Goal: Information Seeking & Learning: Learn about a topic

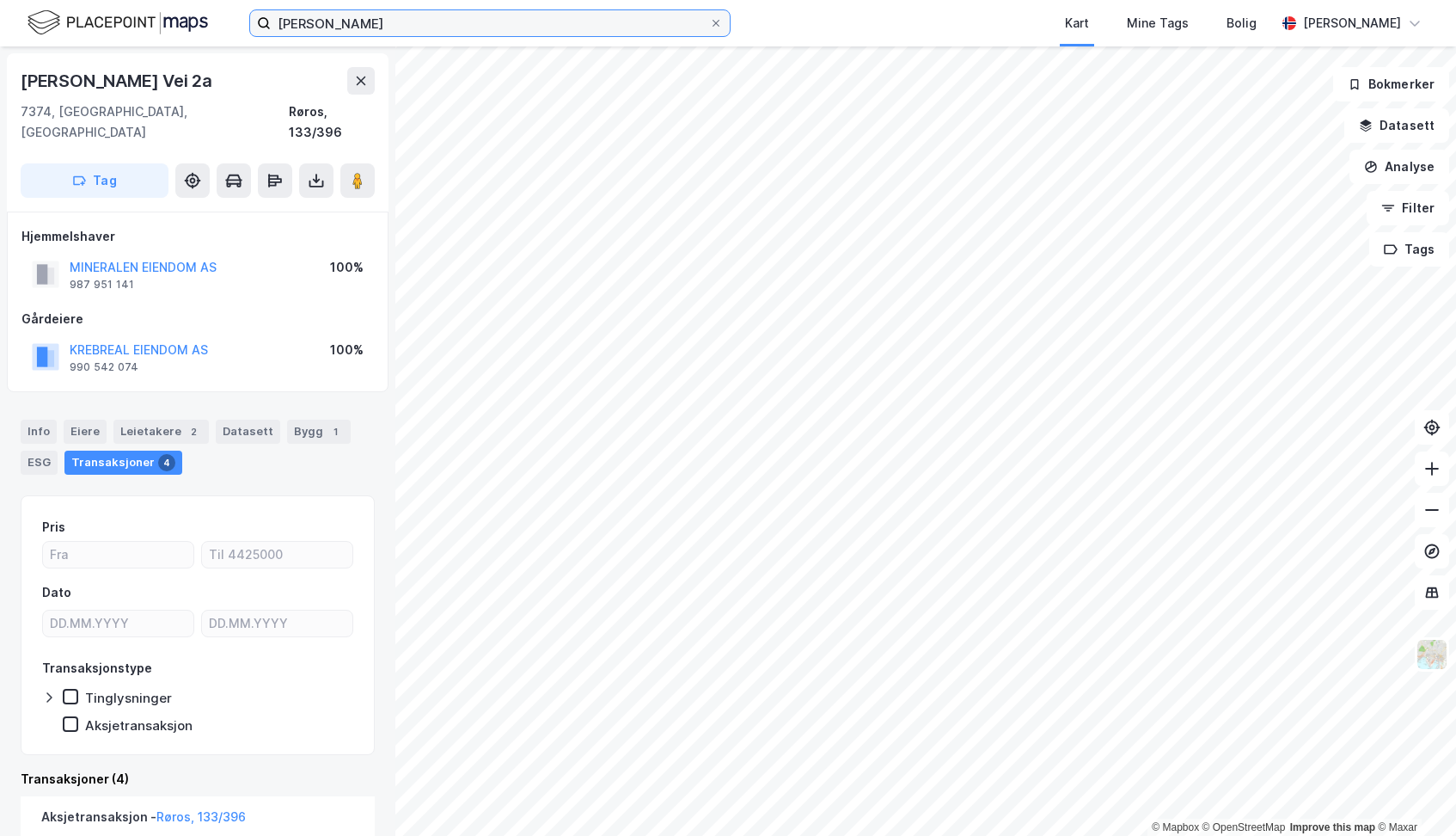
click at [572, 26] on input "[PERSON_NAME]" at bounding box center [489, 23] width 438 height 25
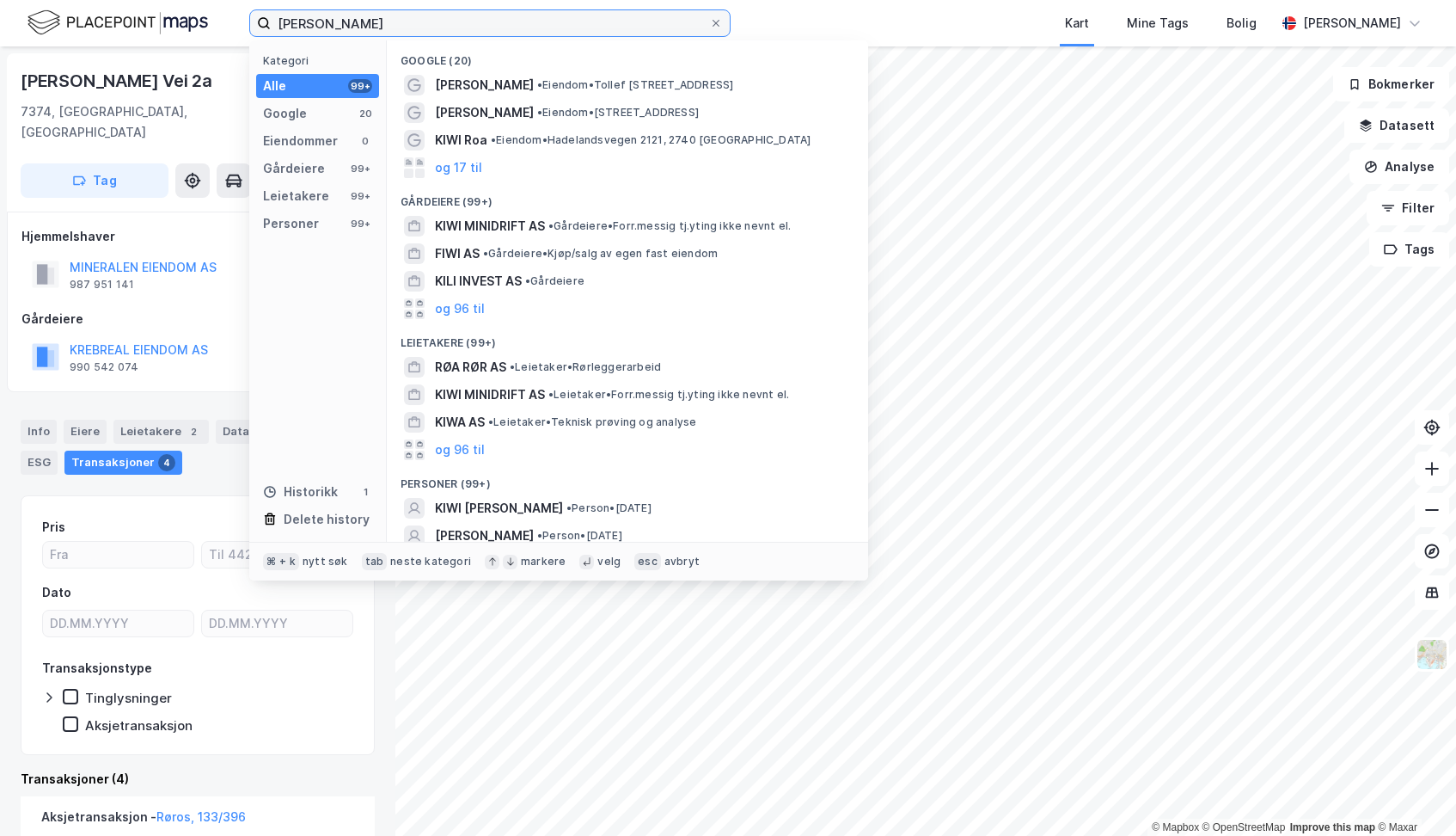
click at [572, 26] on input "[PERSON_NAME]" at bounding box center [489, 23] width 438 height 25
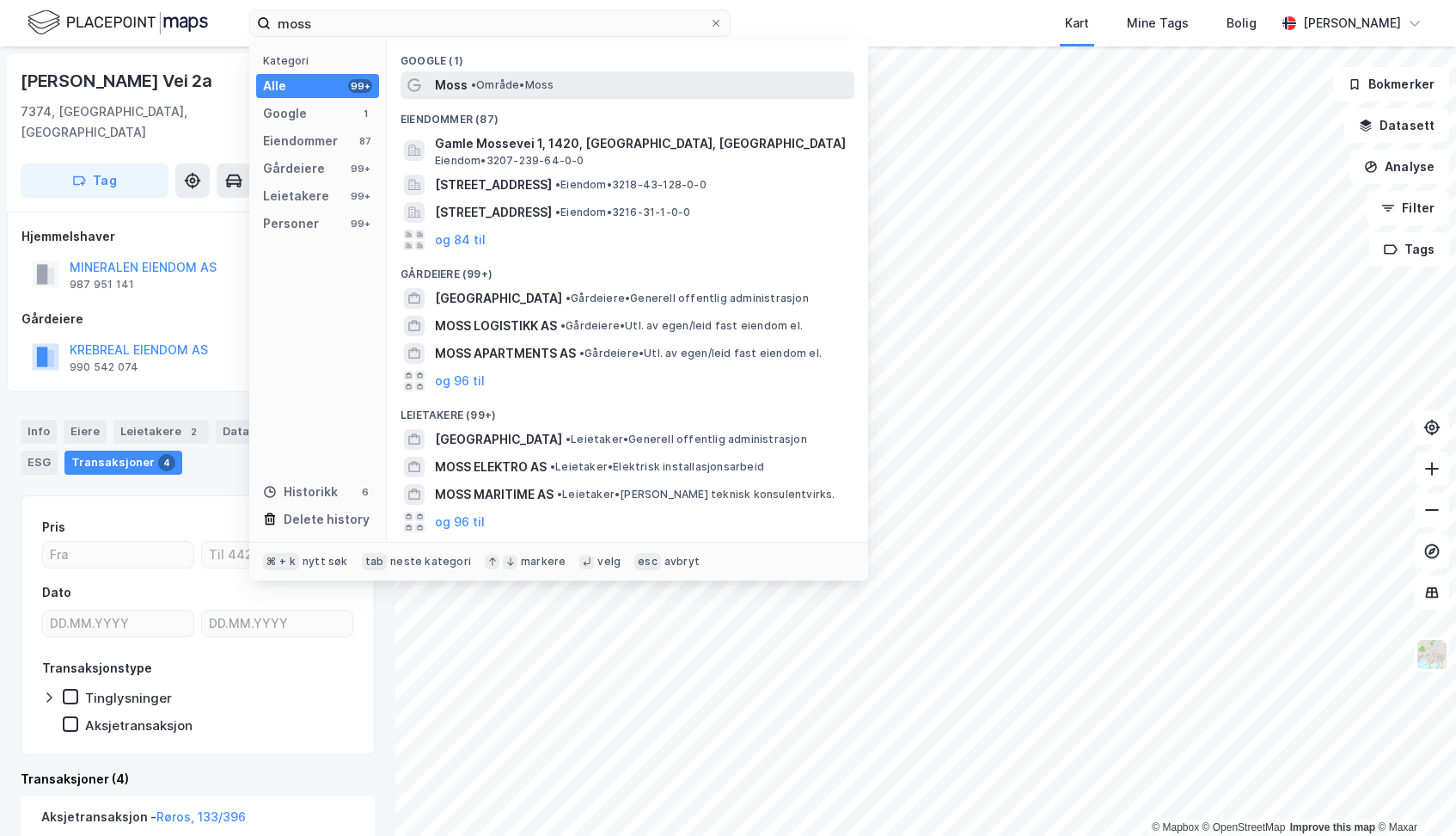
click at [472, 88] on span "•" at bounding box center [472, 85] width 5 height 13
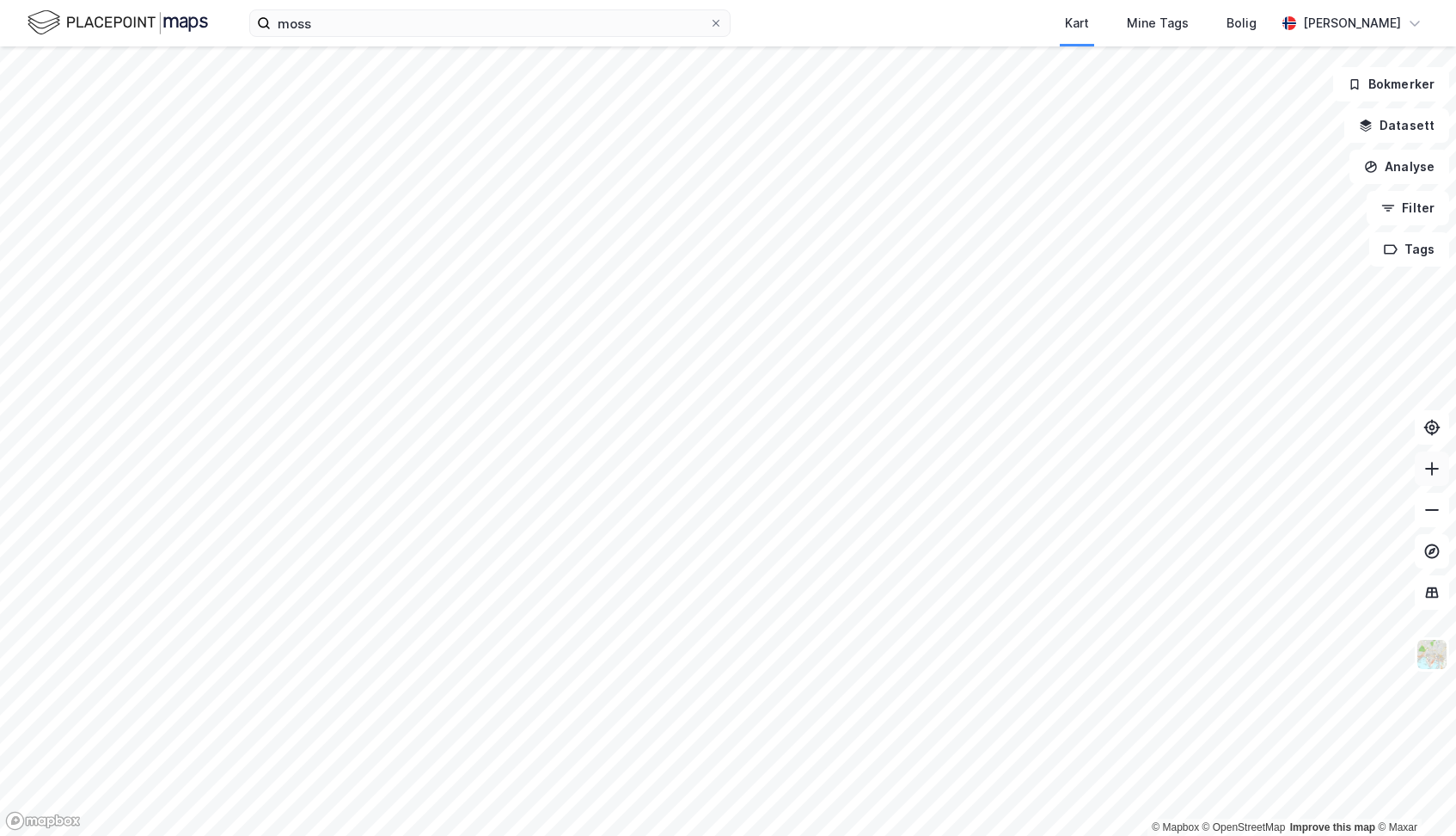
click at [1432, 471] on icon at bounding box center [1431, 469] width 17 height 17
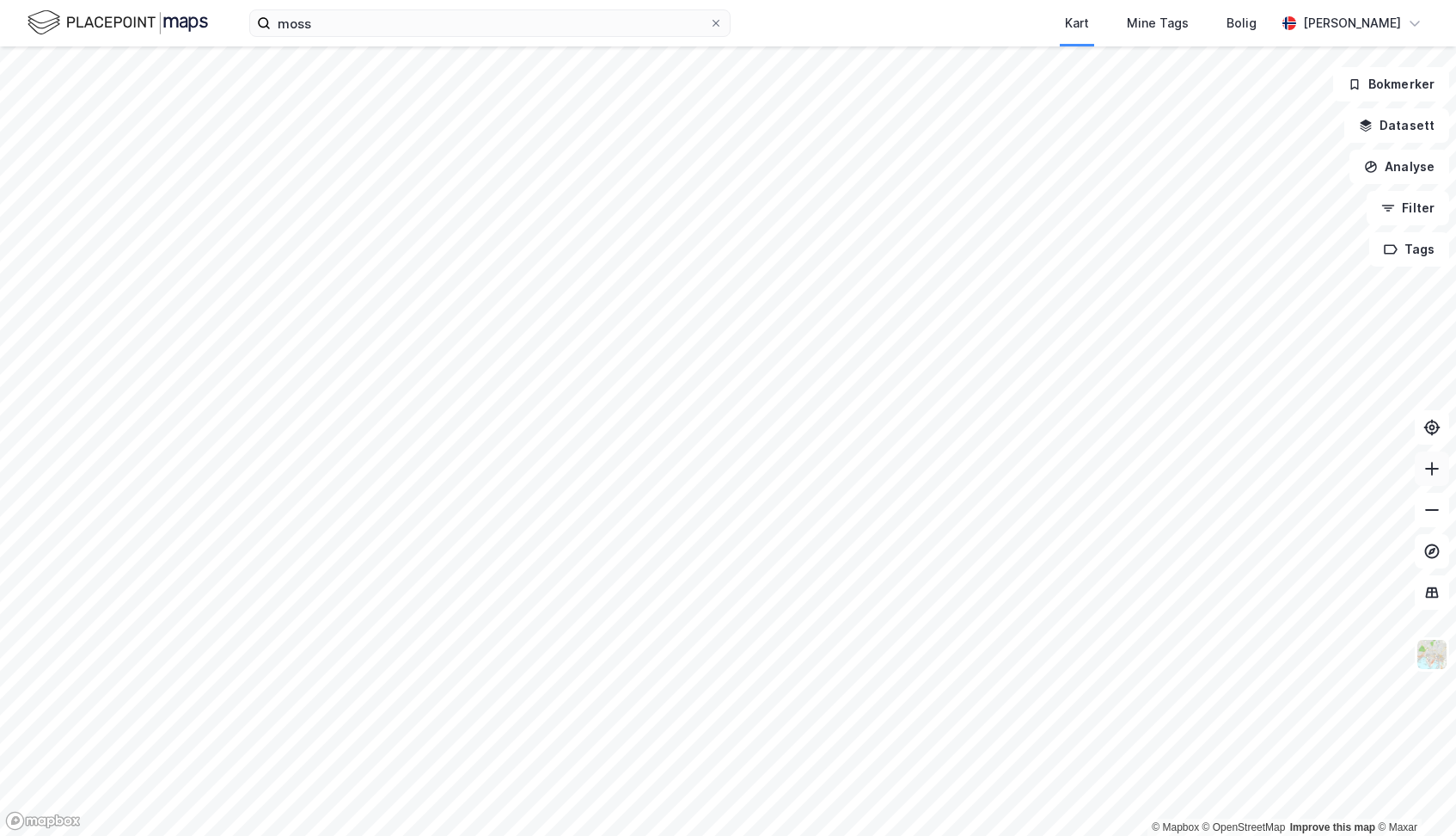
click at [1432, 471] on icon at bounding box center [1431, 469] width 17 height 17
click at [1434, 477] on icon at bounding box center [1431, 469] width 17 height 17
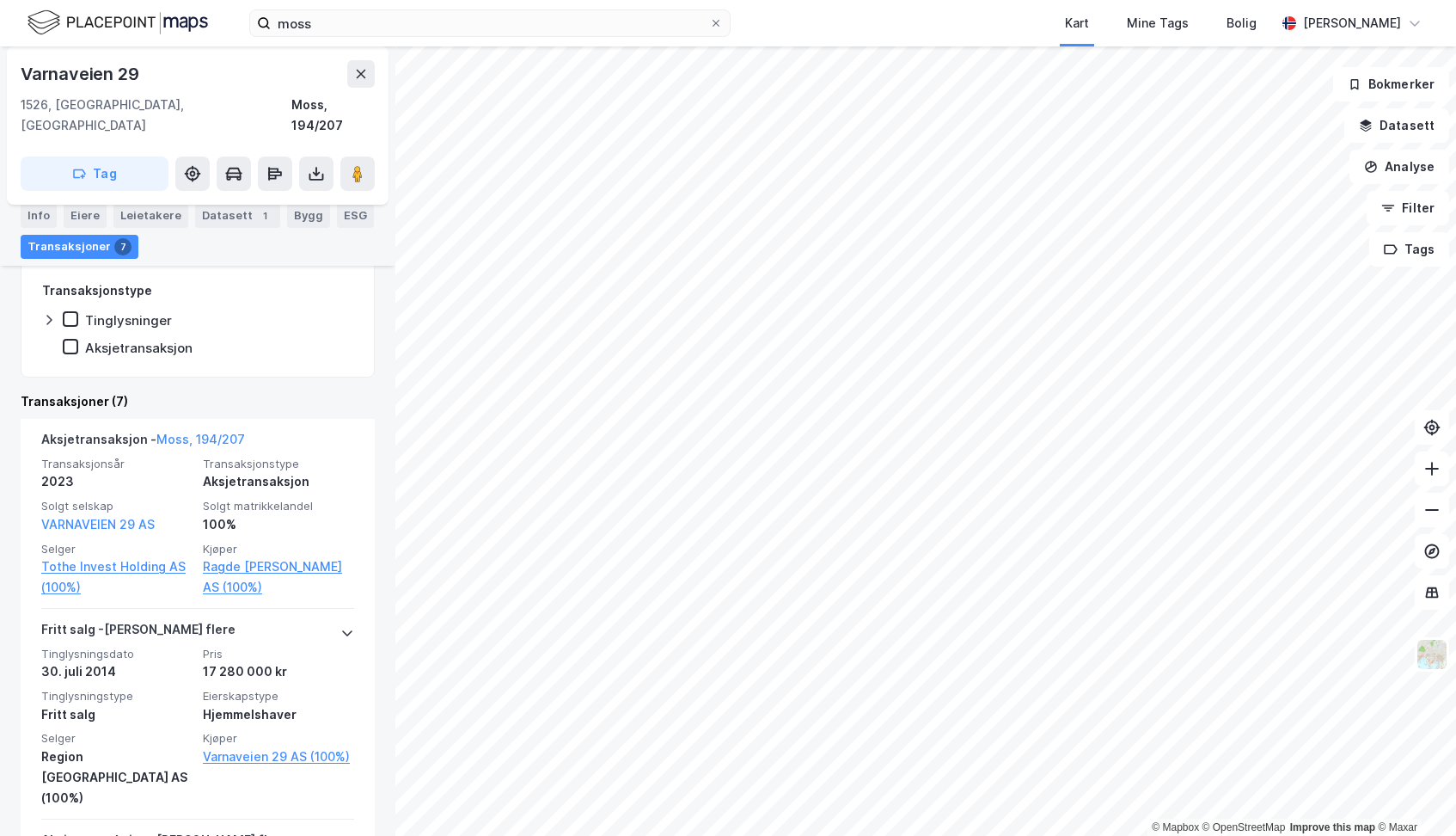
scroll to position [383, 0]
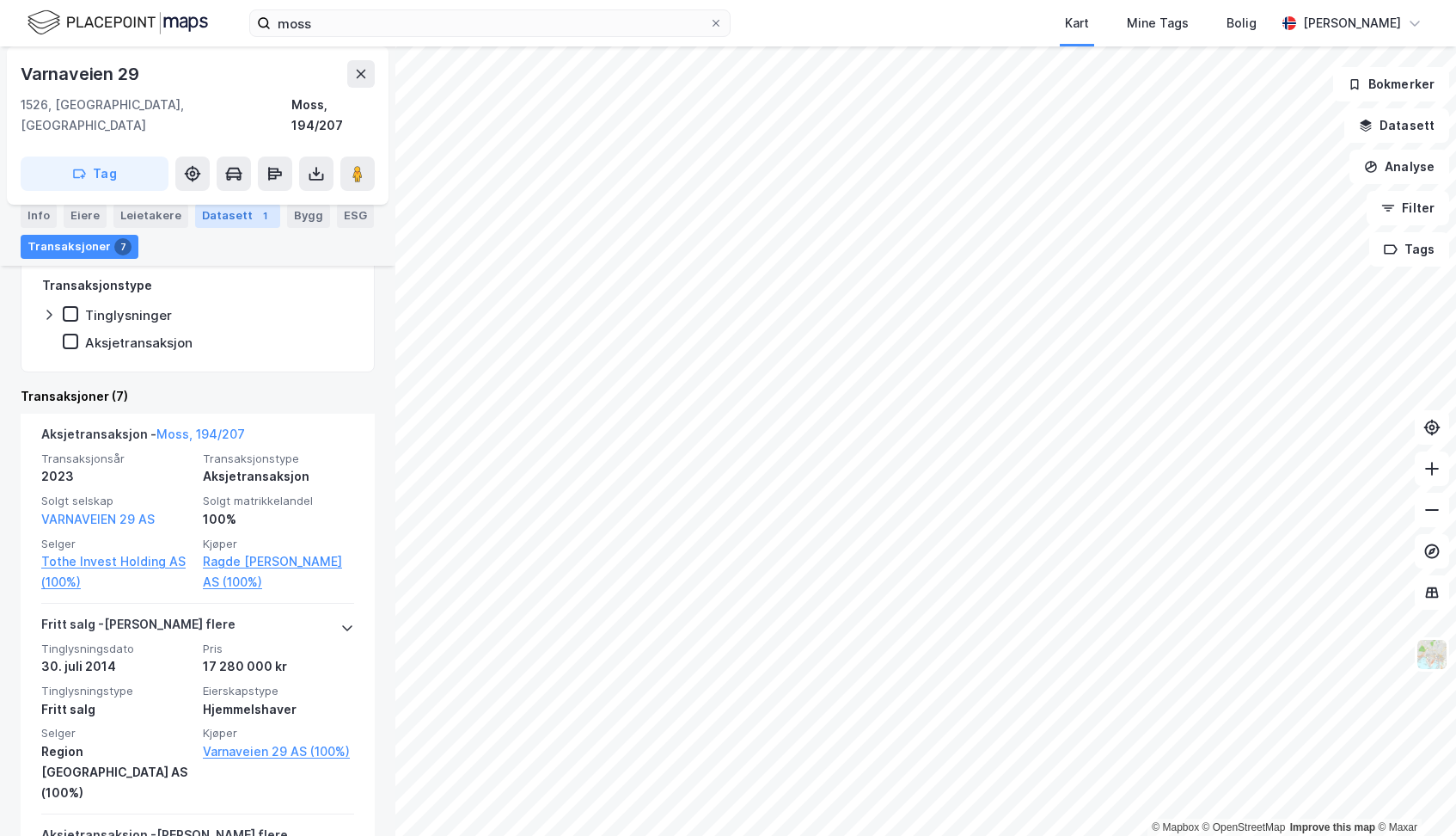
click at [219, 222] on div "Datasett 1" at bounding box center [238, 216] width 85 height 25
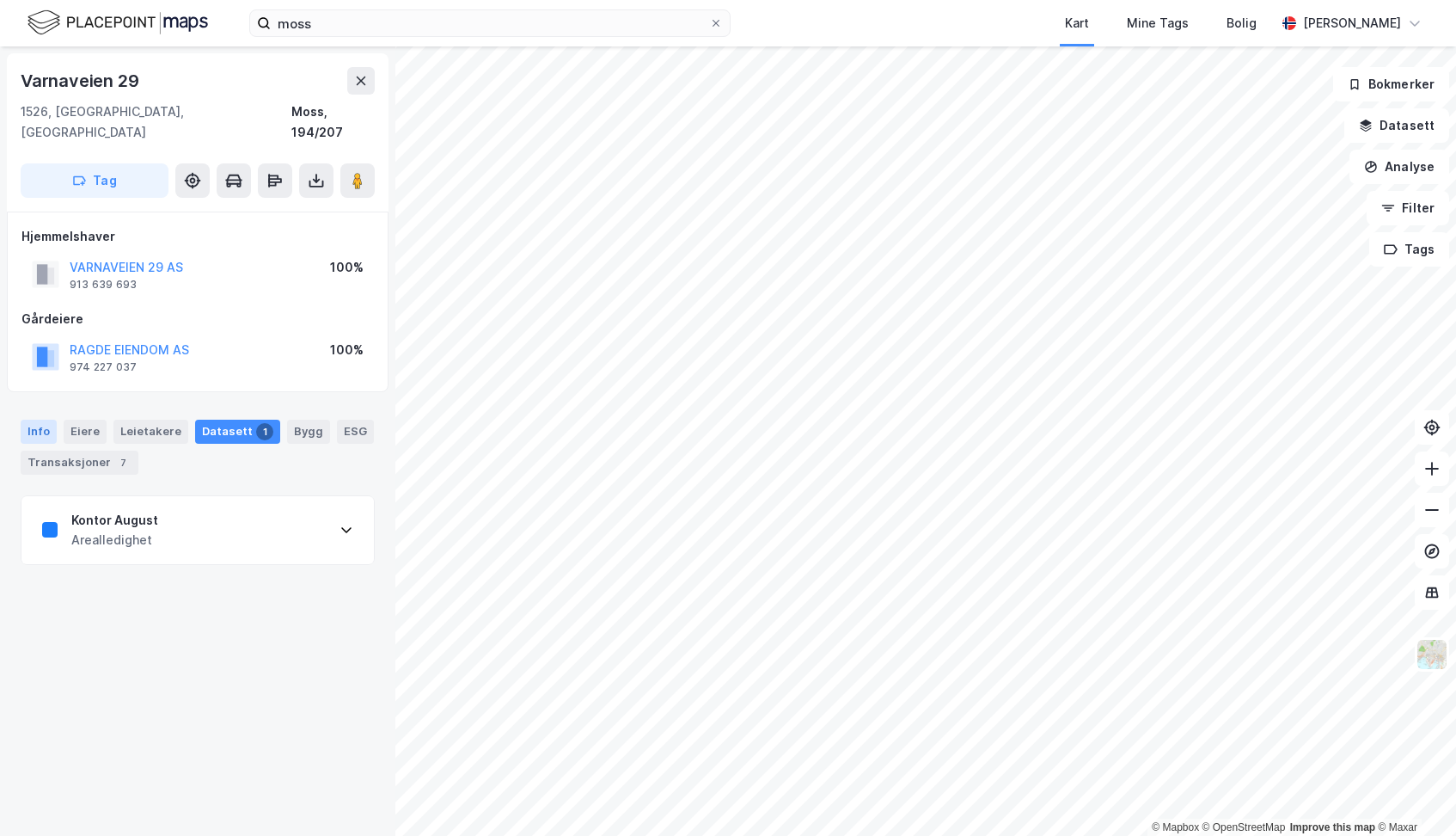
click at [39, 420] on div "Info" at bounding box center [39, 432] width 36 height 25
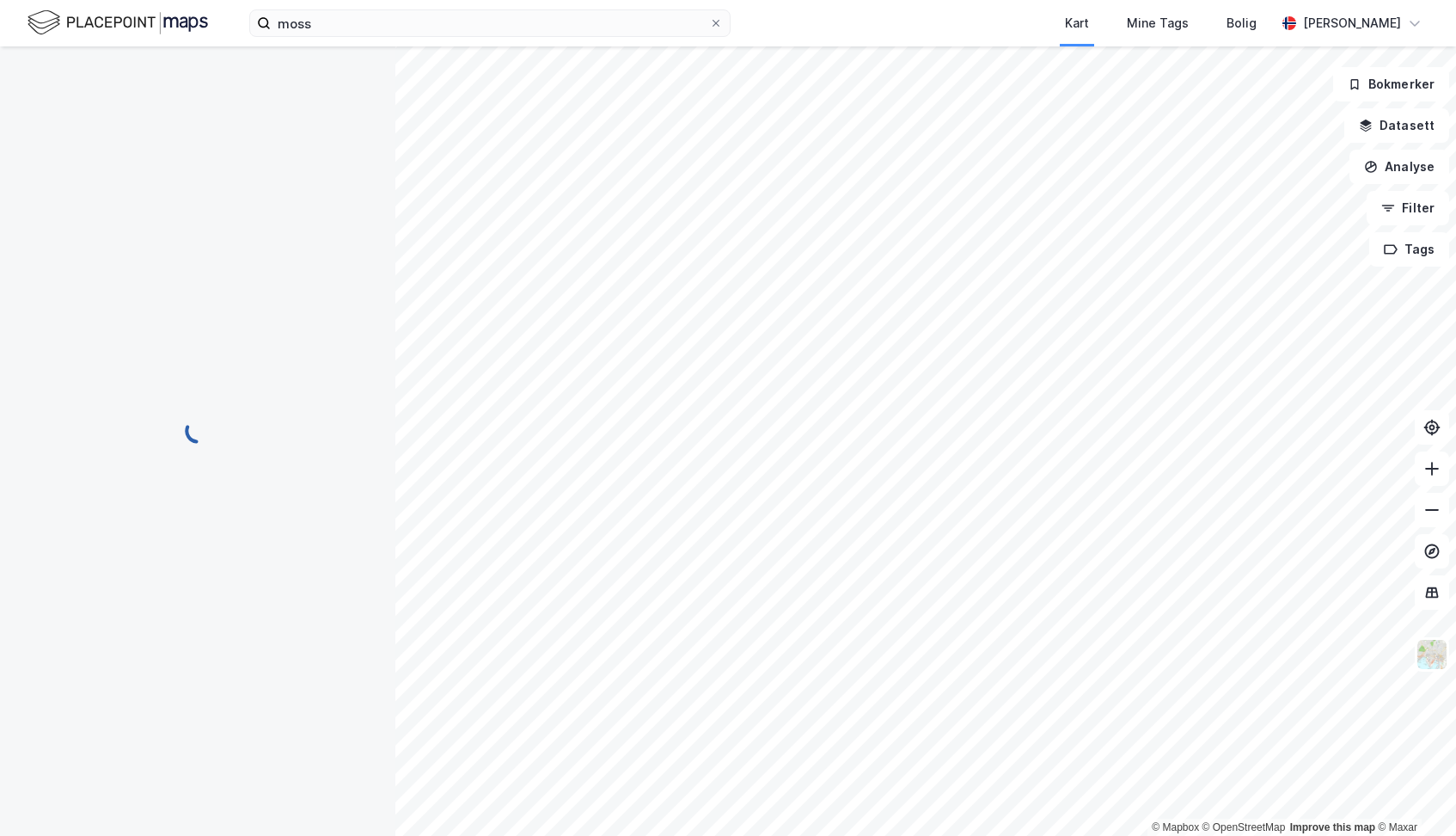
scroll to position [328, 0]
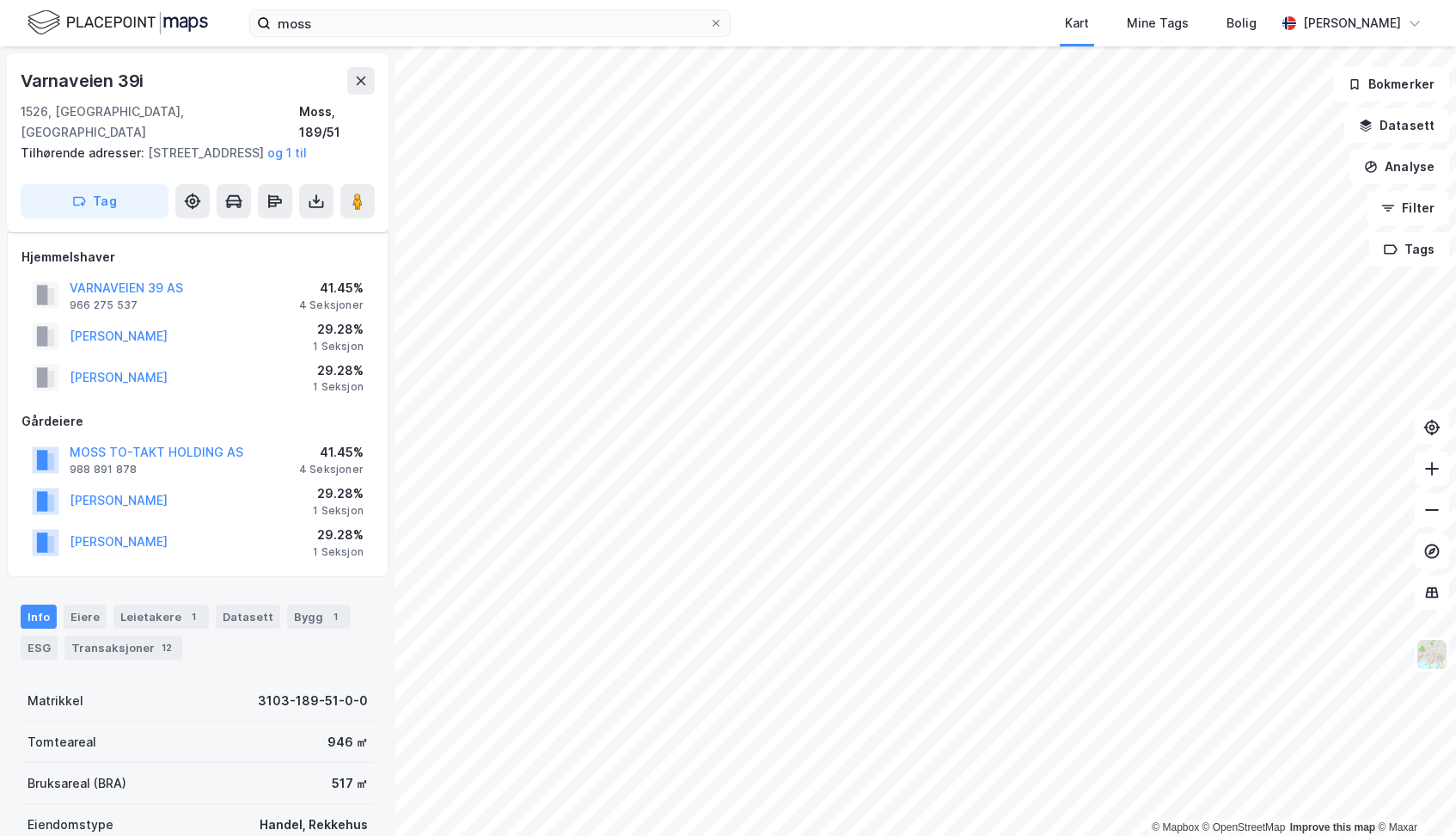
scroll to position [328, 0]
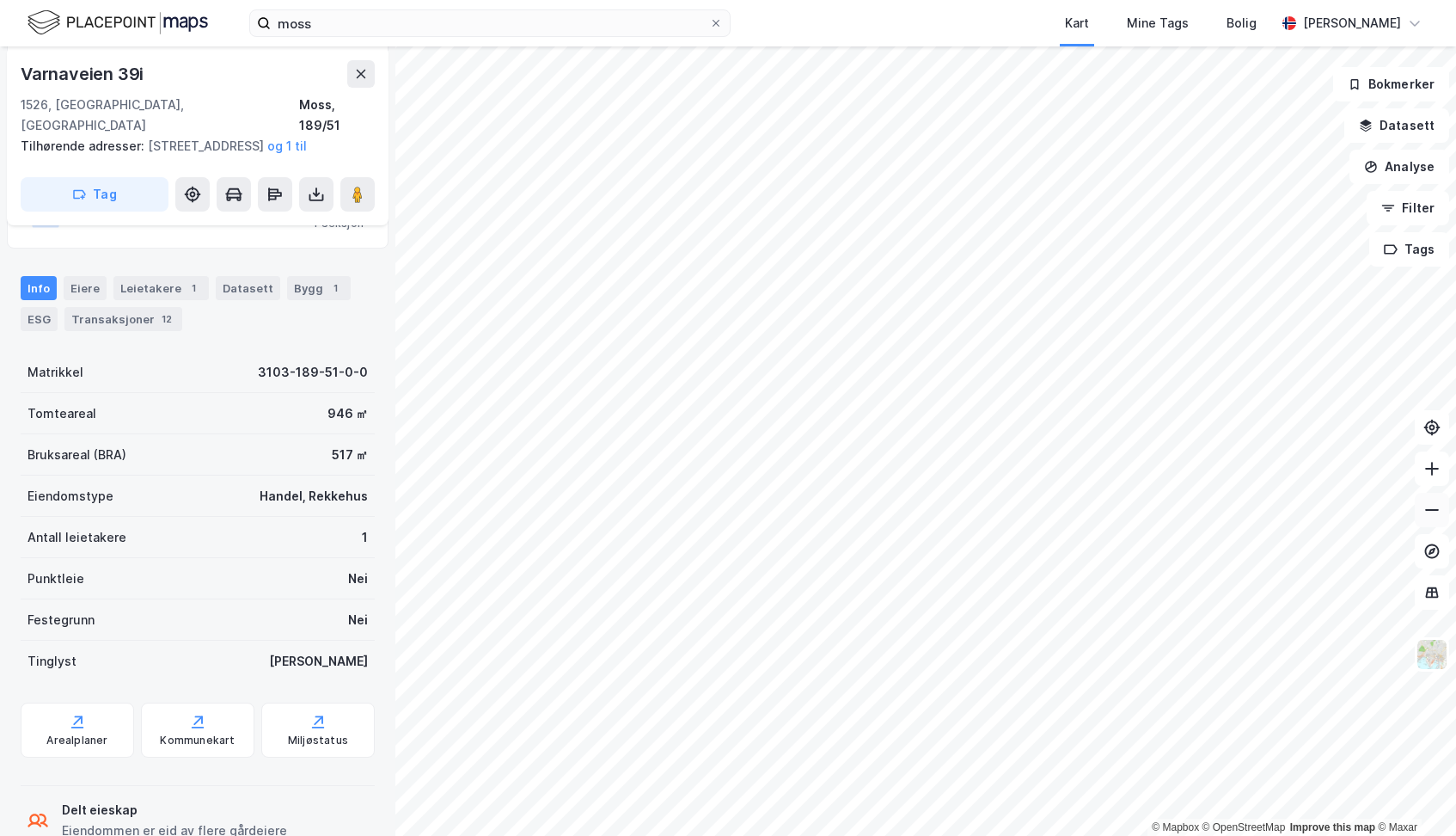
click at [1432, 516] on icon at bounding box center [1431, 510] width 17 height 17
click at [719, 42] on div "moss Kart Mine Tags Bolig [PERSON_NAME] © Mapbox © OpenStreetMap Improve this m…" at bounding box center [728, 418] width 1456 height 836
click at [1431, 512] on icon at bounding box center [1431, 510] width 17 height 17
click at [1291, 835] on html "moss Kart Mine Tags Bolig [PERSON_NAME] © Mapbox © OpenStreetMap Improve this m…" at bounding box center [728, 418] width 1456 height 836
click at [1455, 252] on html "moss Kart Mine Tags Bolig [PERSON_NAME] © Mapbox © OpenStreetMap Improve this m…" at bounding box center [728, 418] width 1456 height 836
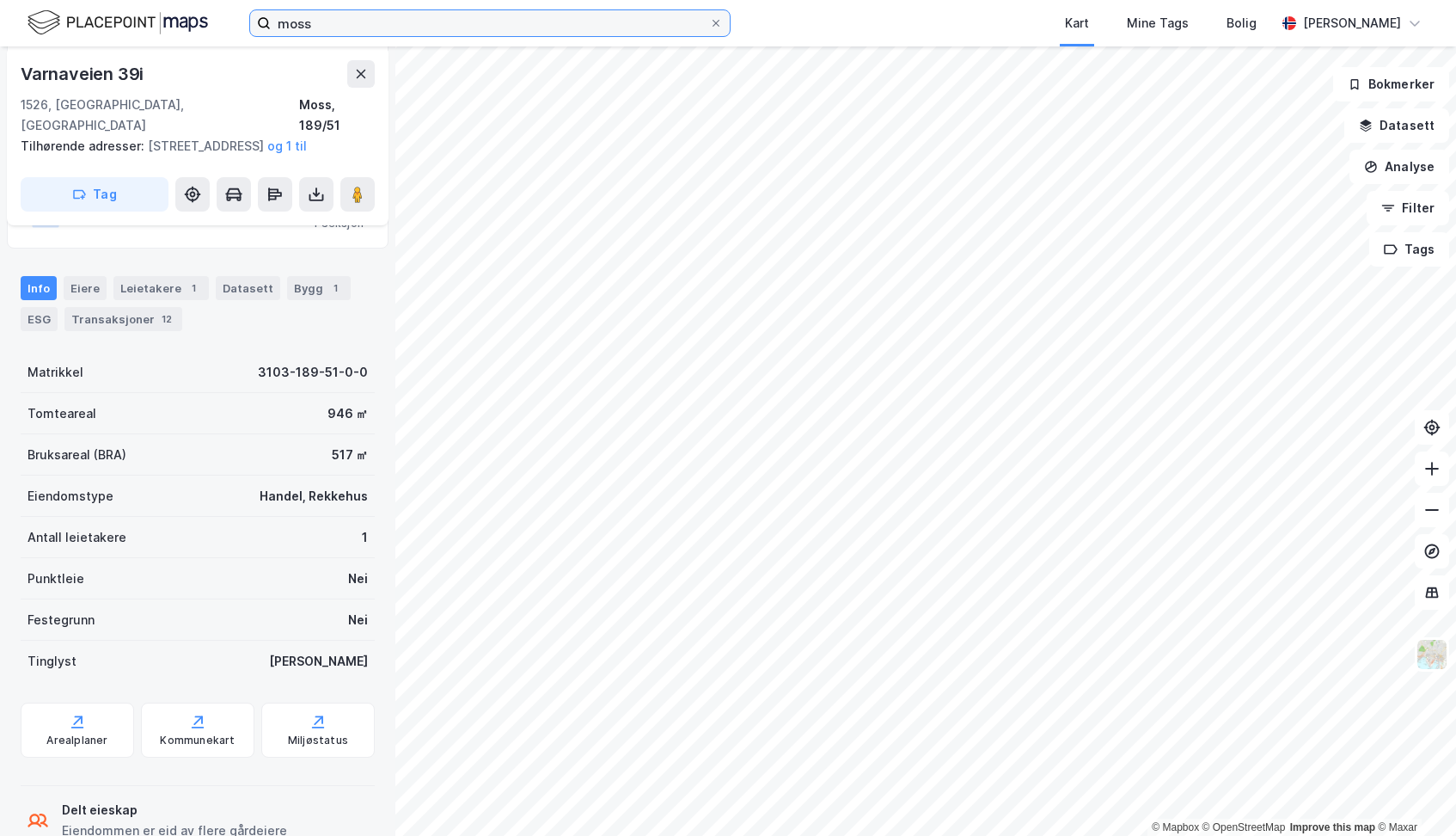
click at [484, 24] on input "moss" at bounding box center [489, 23] width 438 height 25
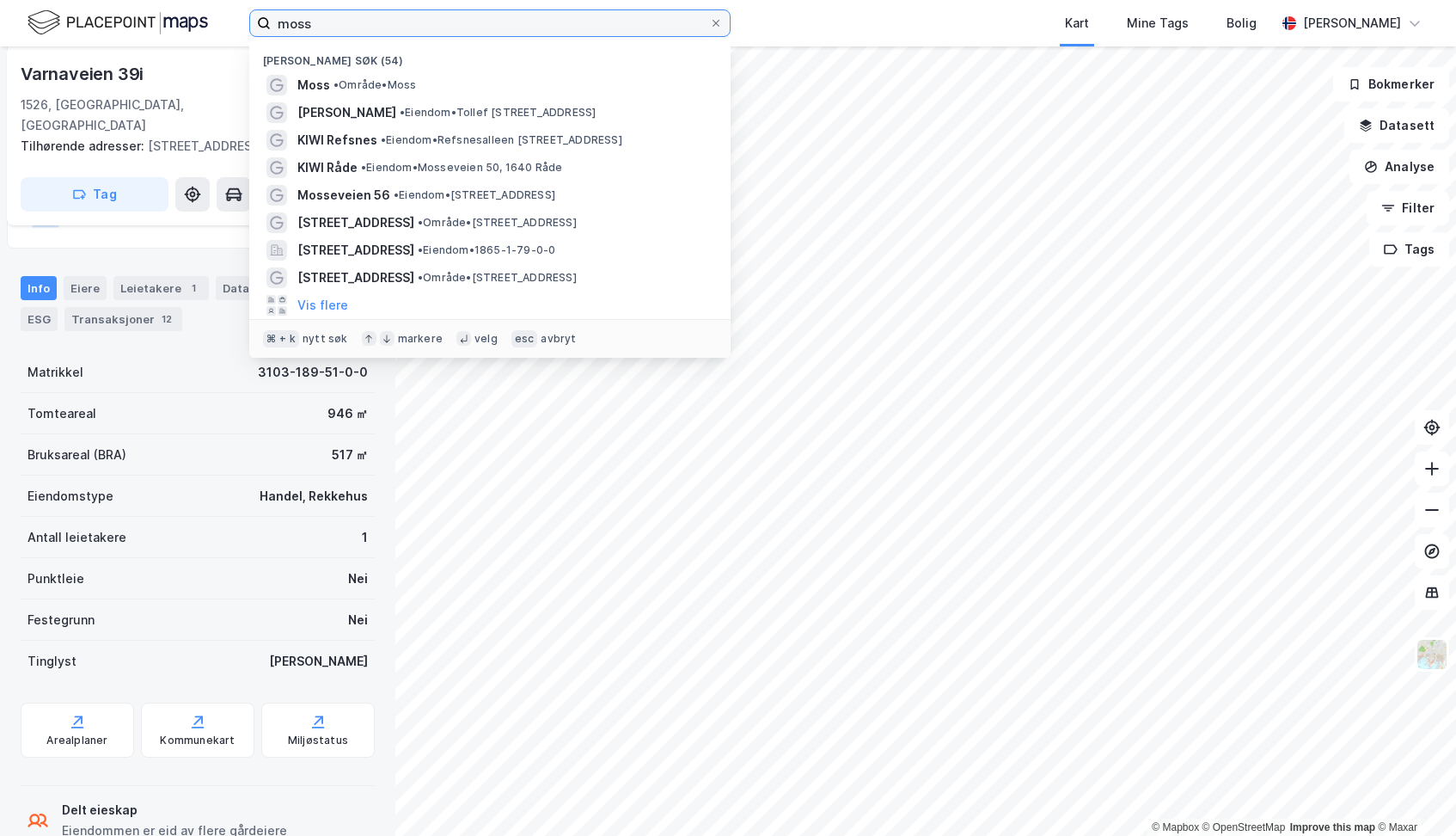
click at [484, 24] on input "moss" at bounding box center [489, 23] width 438 height 25
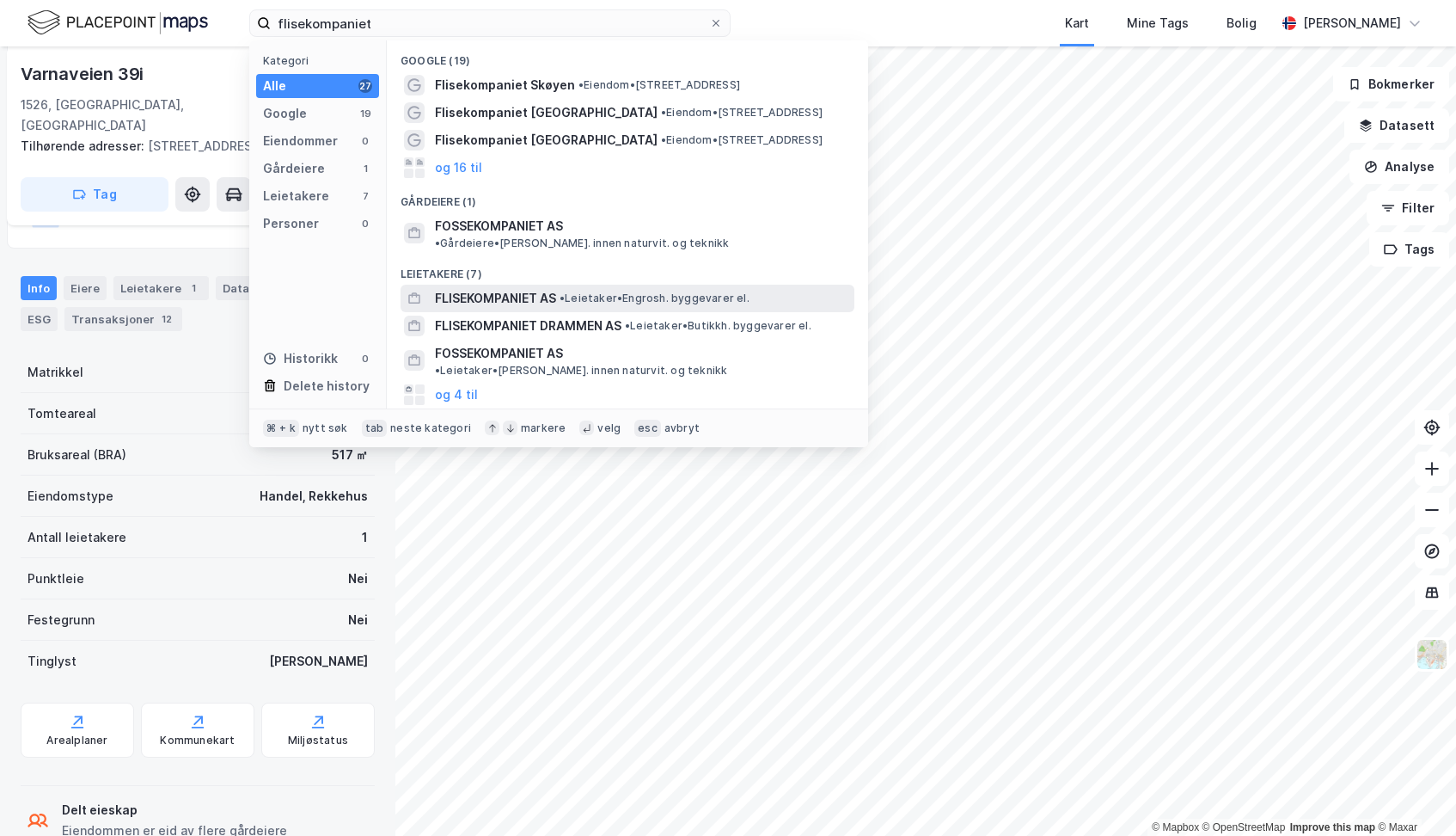
click at [483, 288] on span "FLISEKOMPANIET AS" at bounding box center [495, 298] width 122 height 21
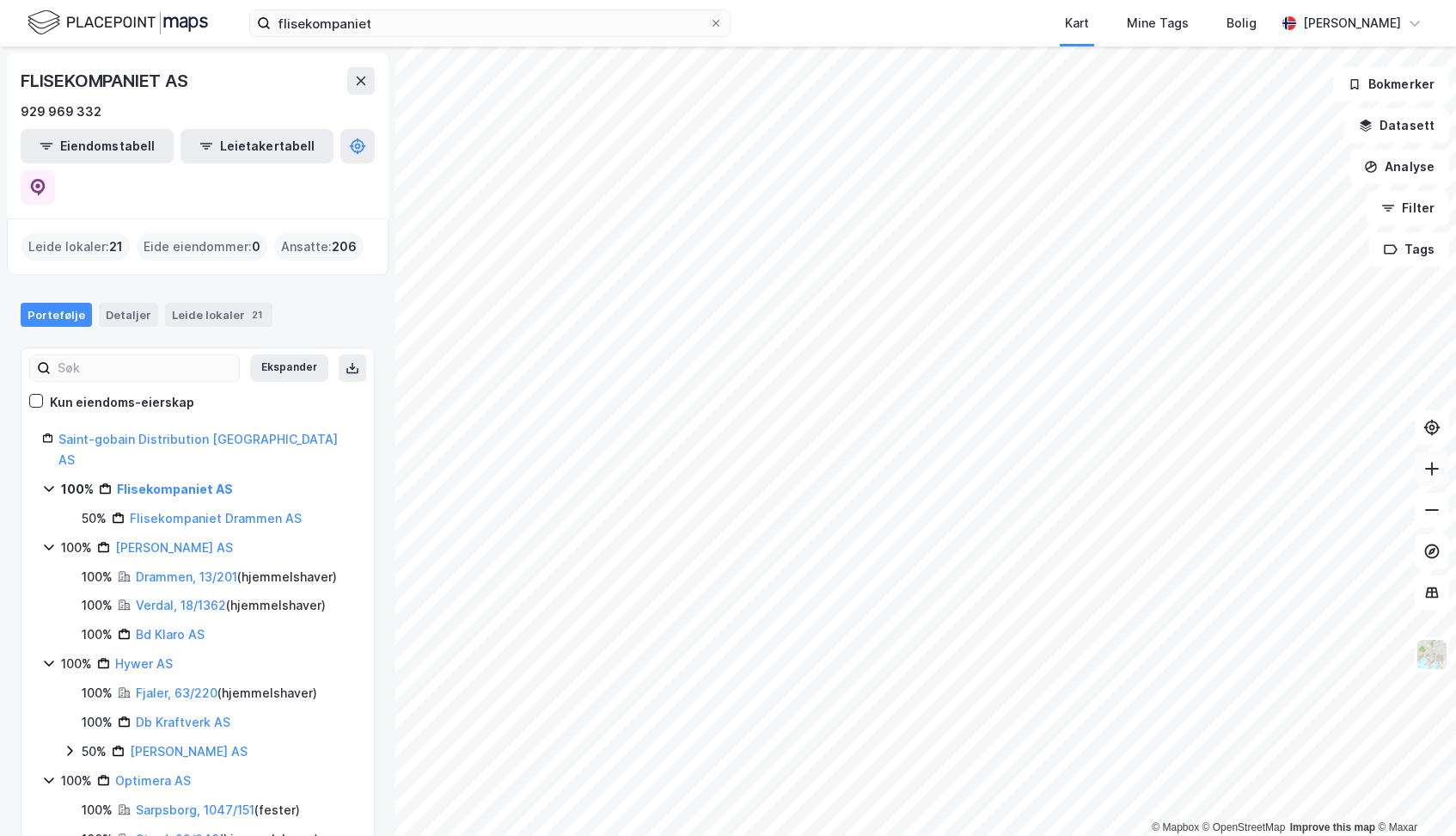
click at [1435, 472] on icon at bounding box center [1431, 469] width 17 height 17
click at [1431, 470] on icon at bounding box center [1431, 469] width 17 height 17
click at [1432, 474] on icon at bounding box center [1431, 469] width 17 height 17
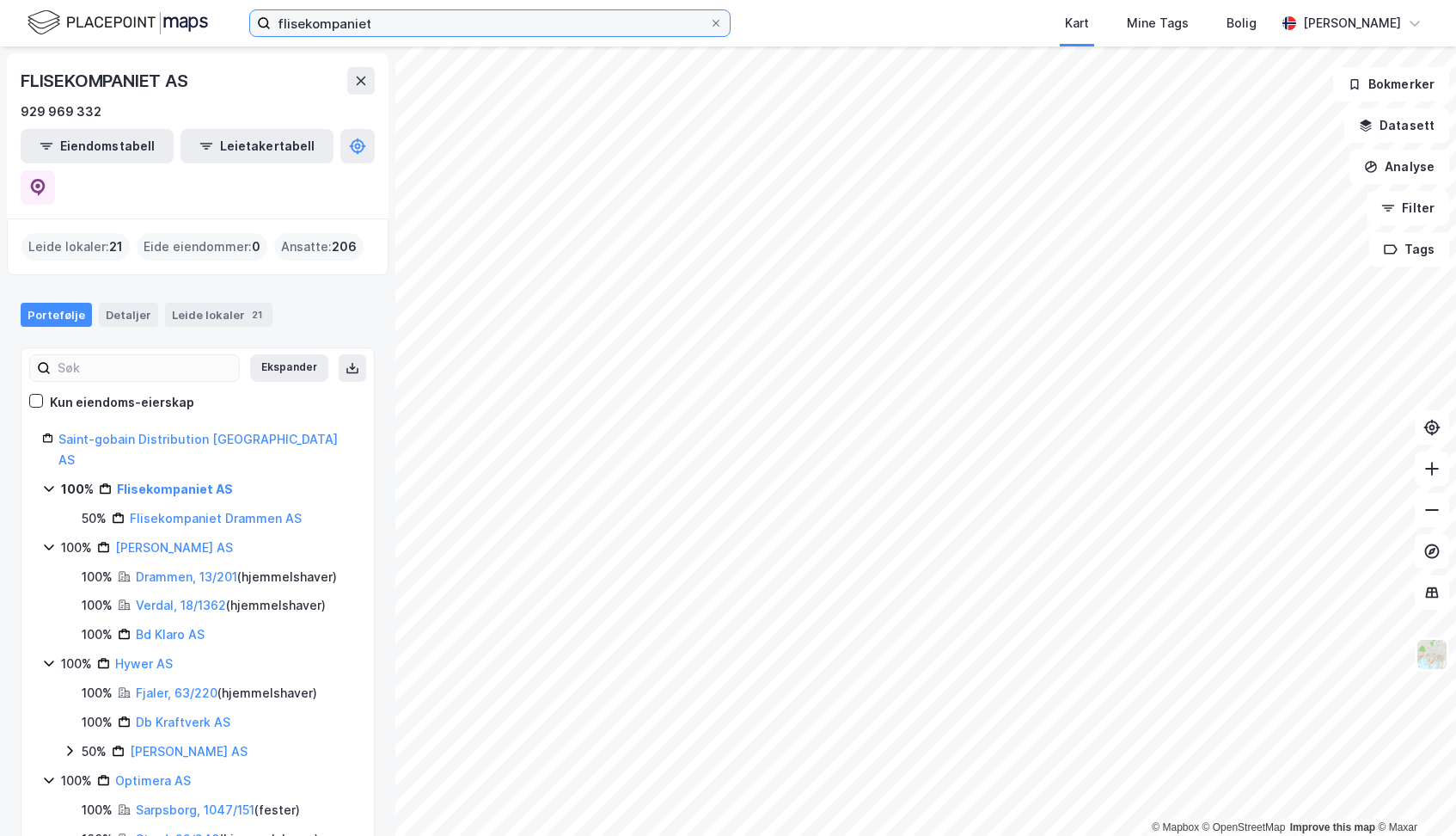
click at [415, 29] on input "flisekompaniet" at bounding box center [489, 23] width 438 height 25
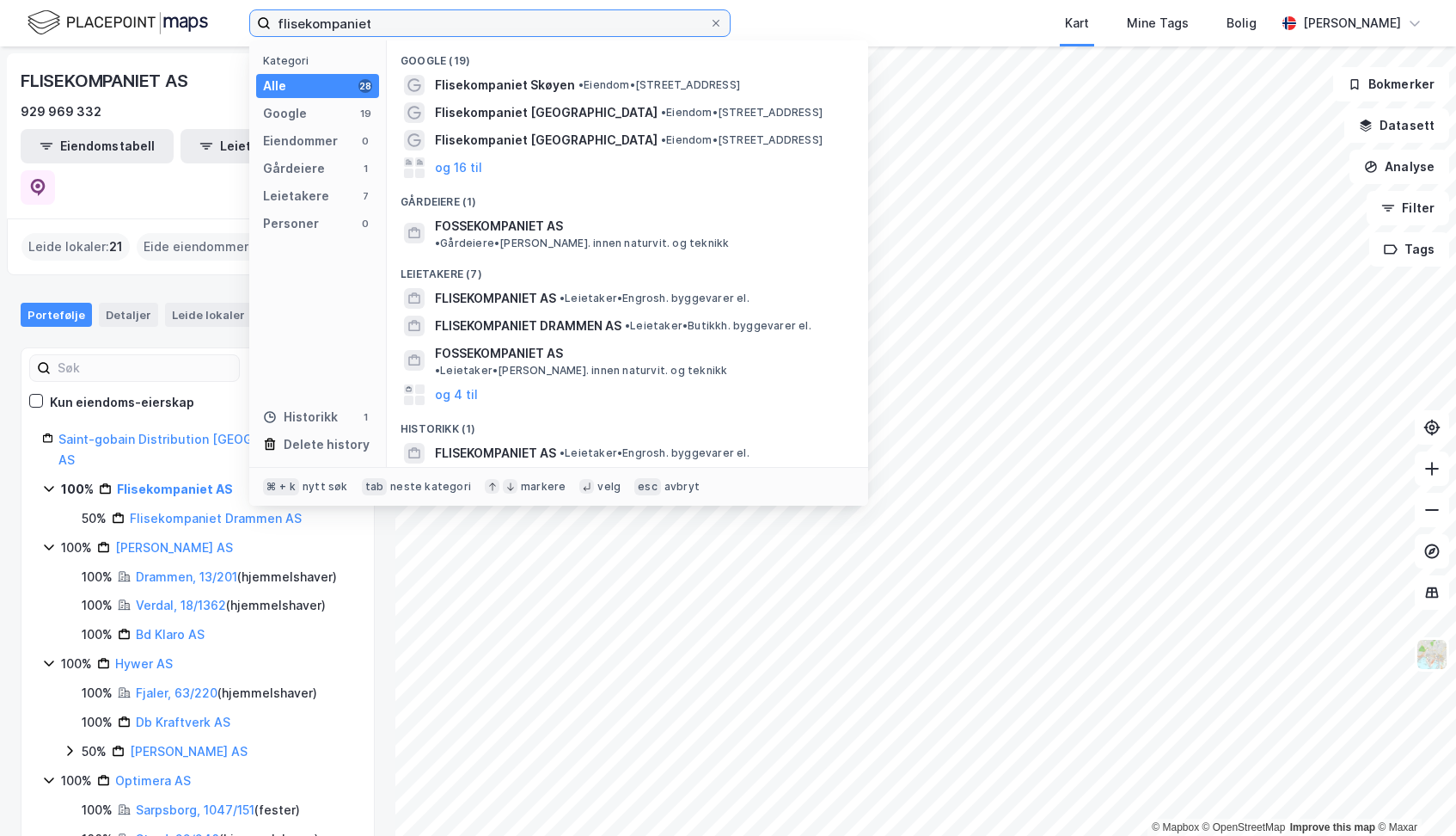
click at [415, 29] on input "flisekompaniet" at bounding box center [489, 23] width 438 height 25
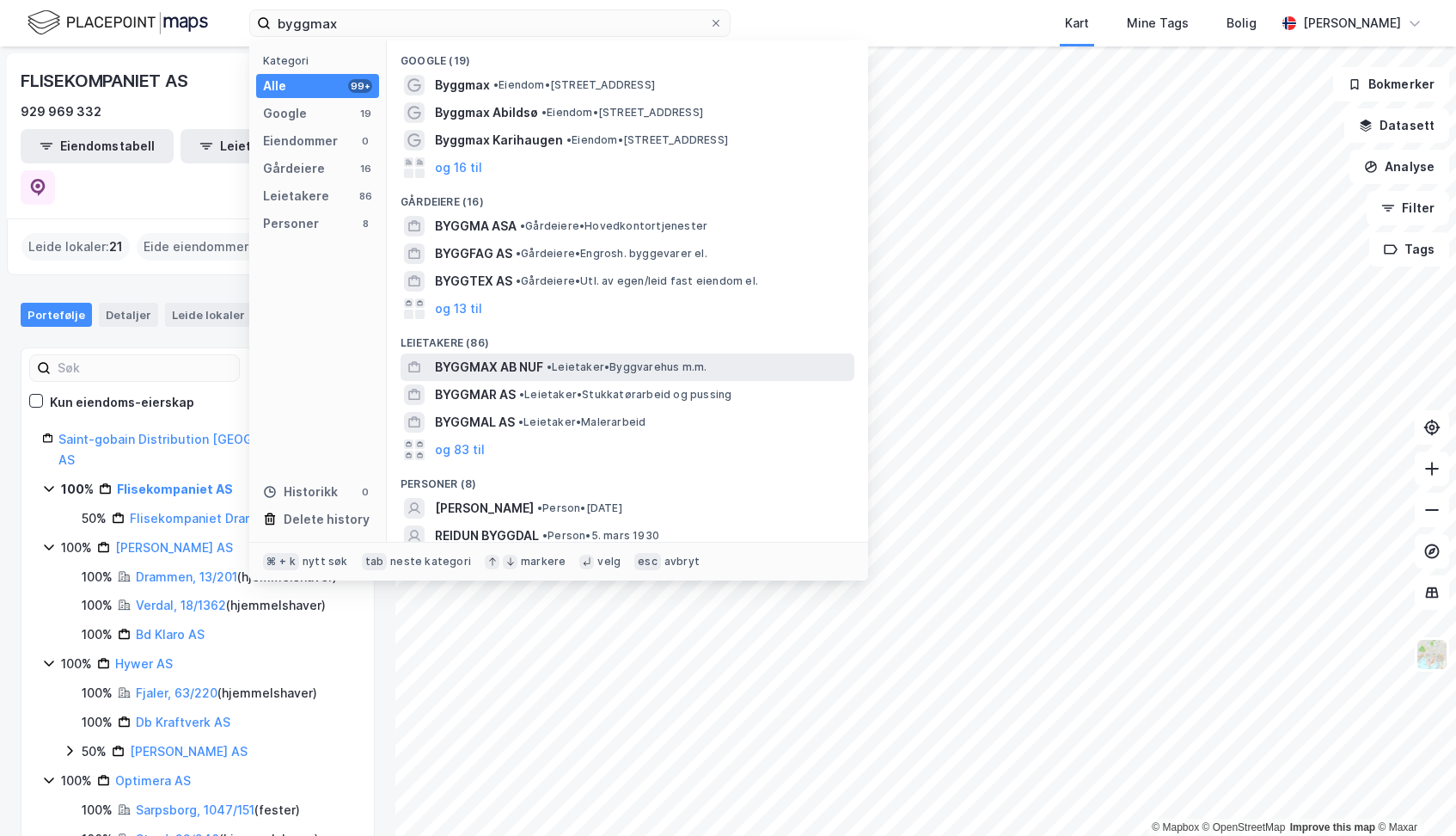
click at [480, 364] on span "BYGGMAX AB NUF" at bounding box center [488, 367] width 108 height 21
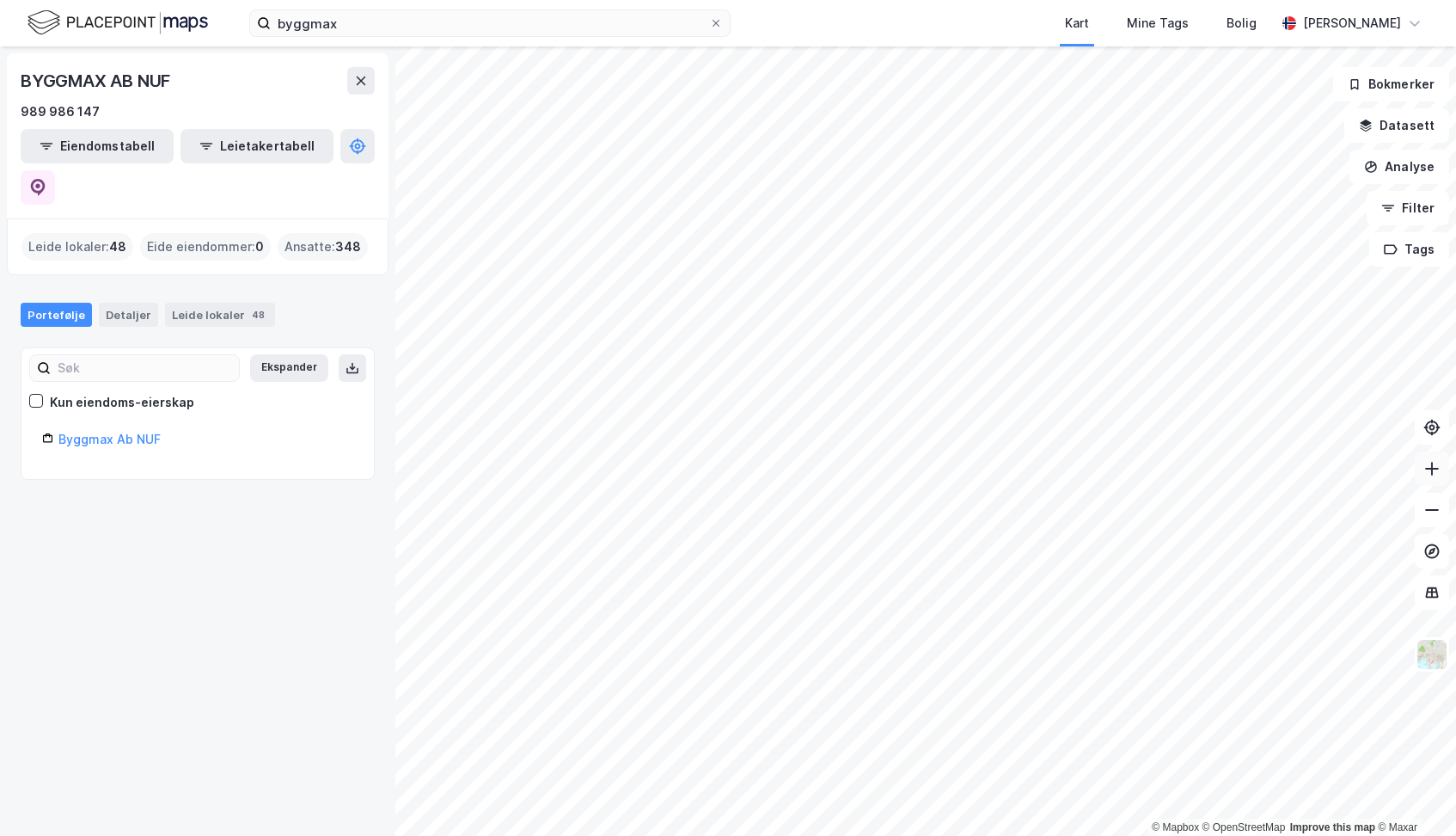
click at [1438, 469] on icon at bounding box center [1431, 469] width 14 height 2
click at [1431, 473] on icon at bounding box center [1431, 469] width 17 height 17
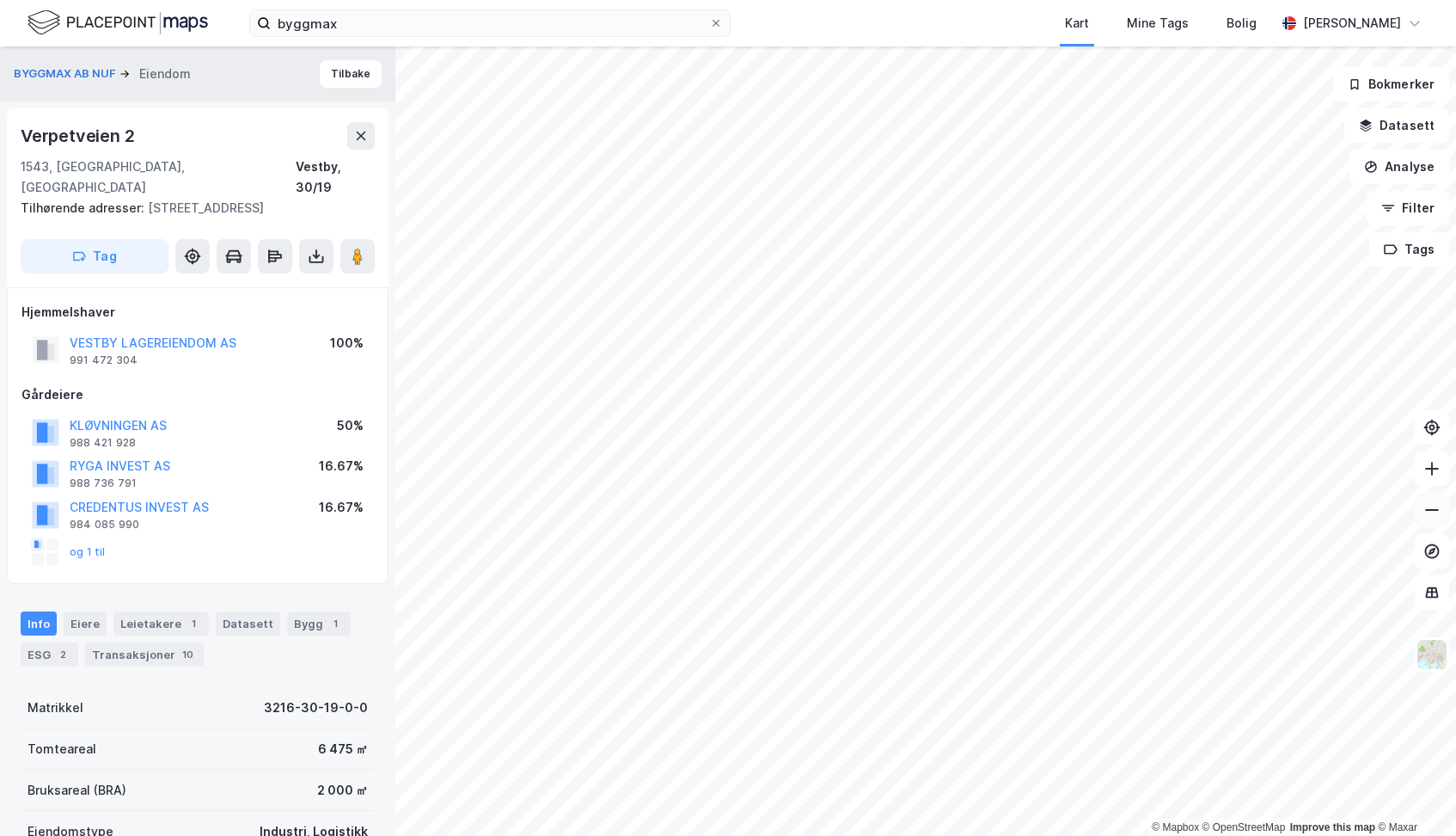
click at [1437, 513] on icon at bounding box center [1431, 510] width 17 height 17
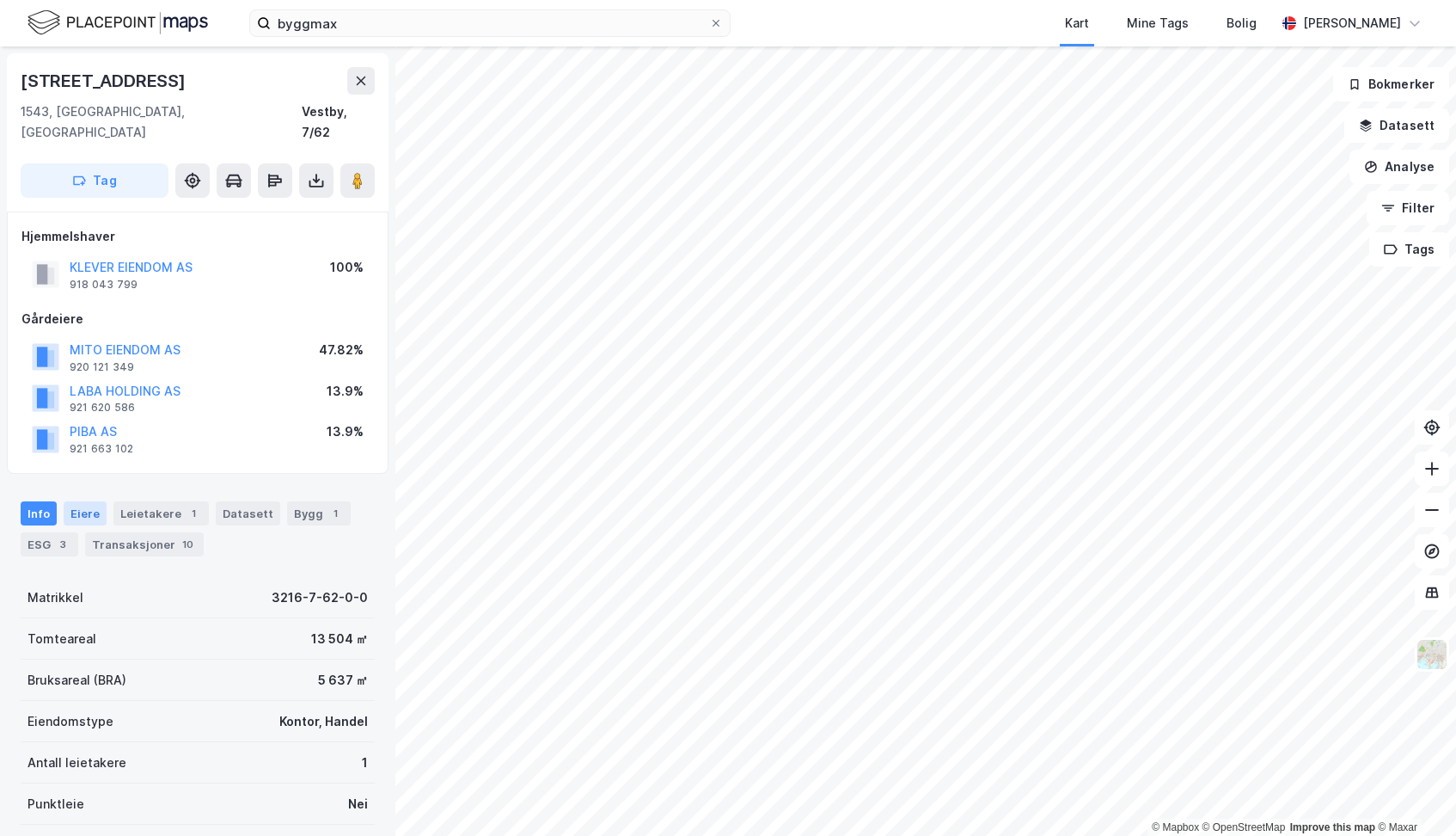
click at [91, 501] on div "Eiere" at bounding box center [85, 513] width 43 height 25
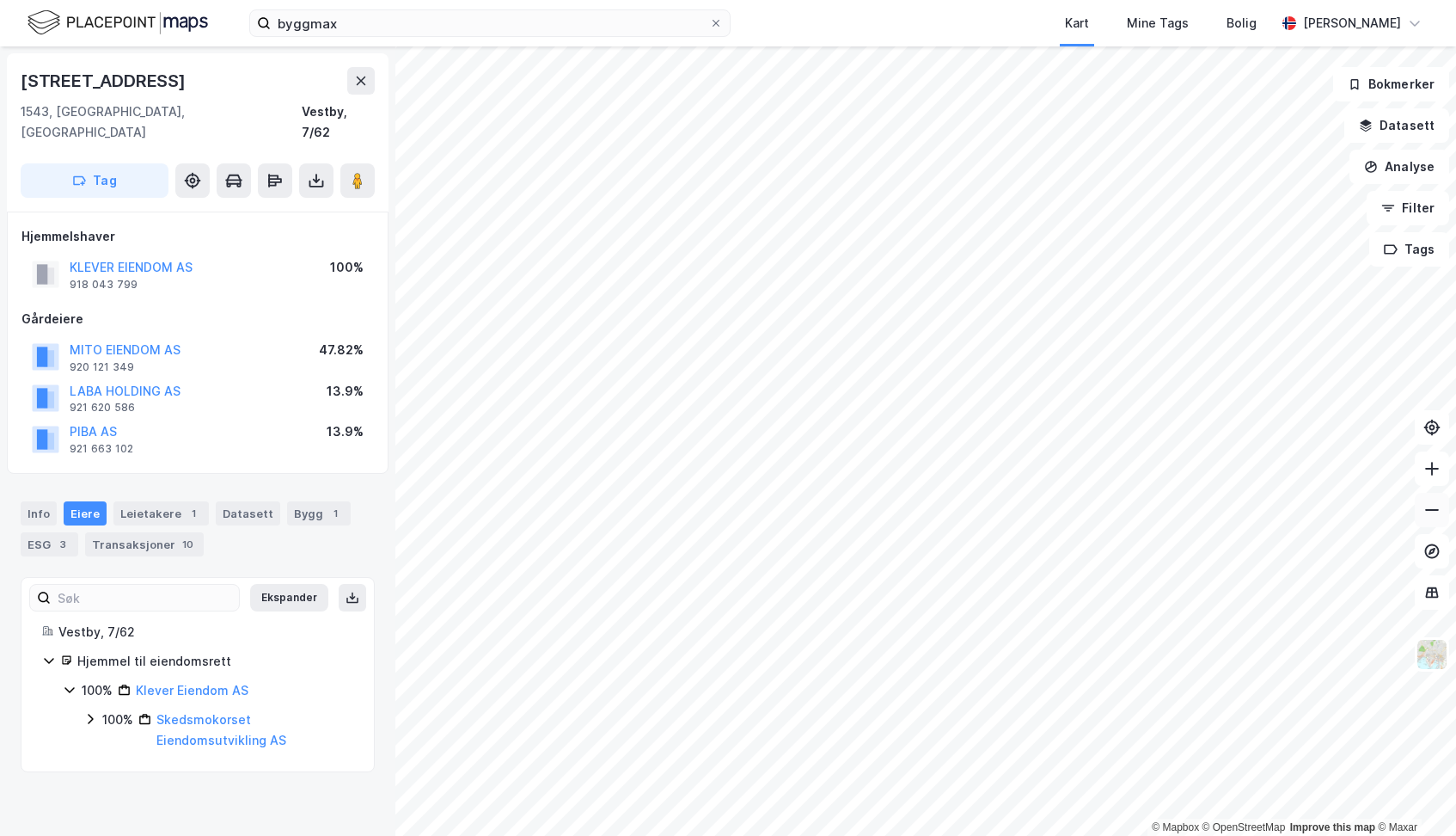
click at [1429, 510] on icon at bounding box center [1431, 510] width 17 height 17
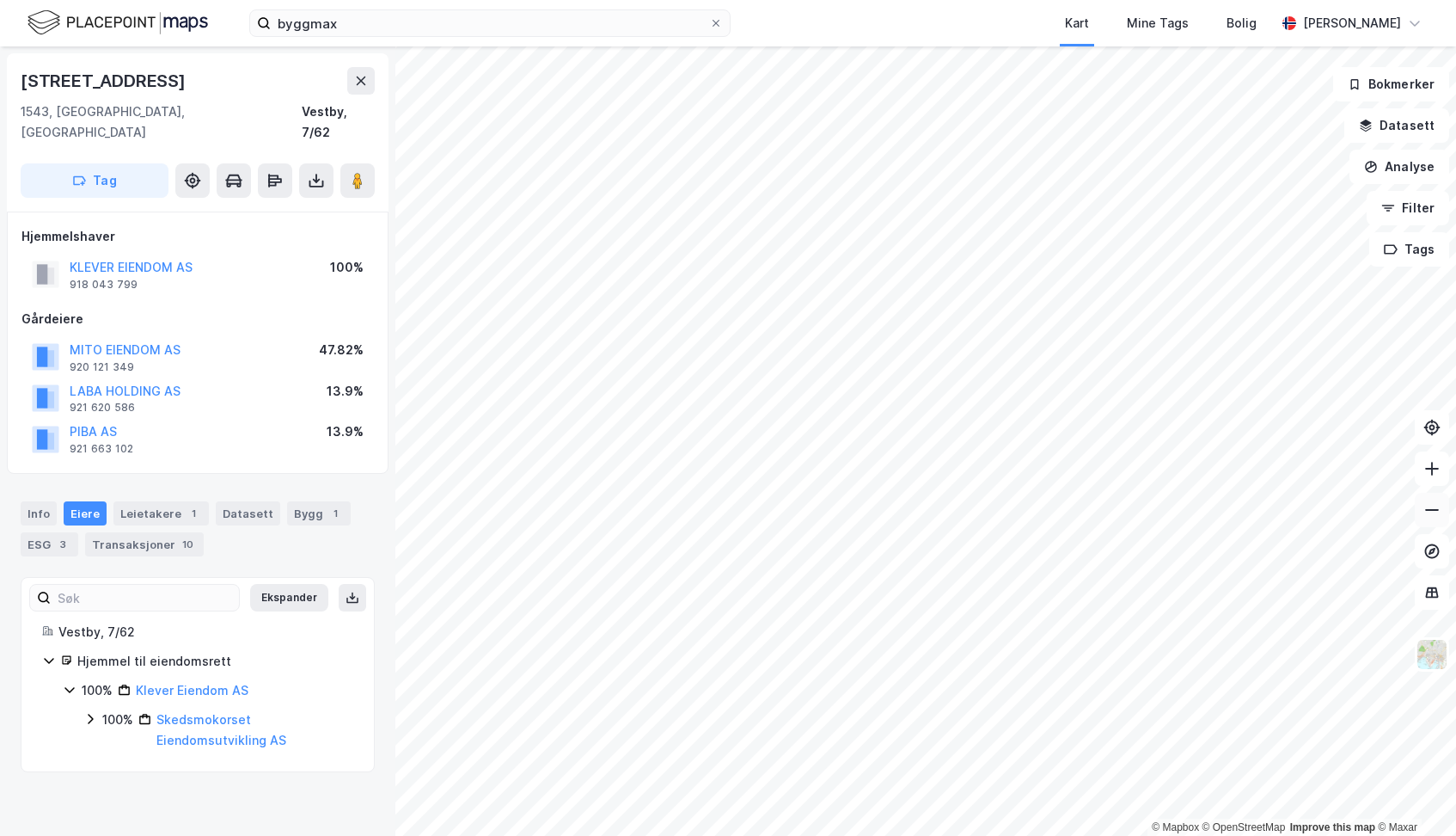
click at [1429, 510] on icon at bounding box center [1431, 510] width 17 height 17
click at [422, 34] on input "byggmax" at bounding box center [489, 23] width 438 height 25
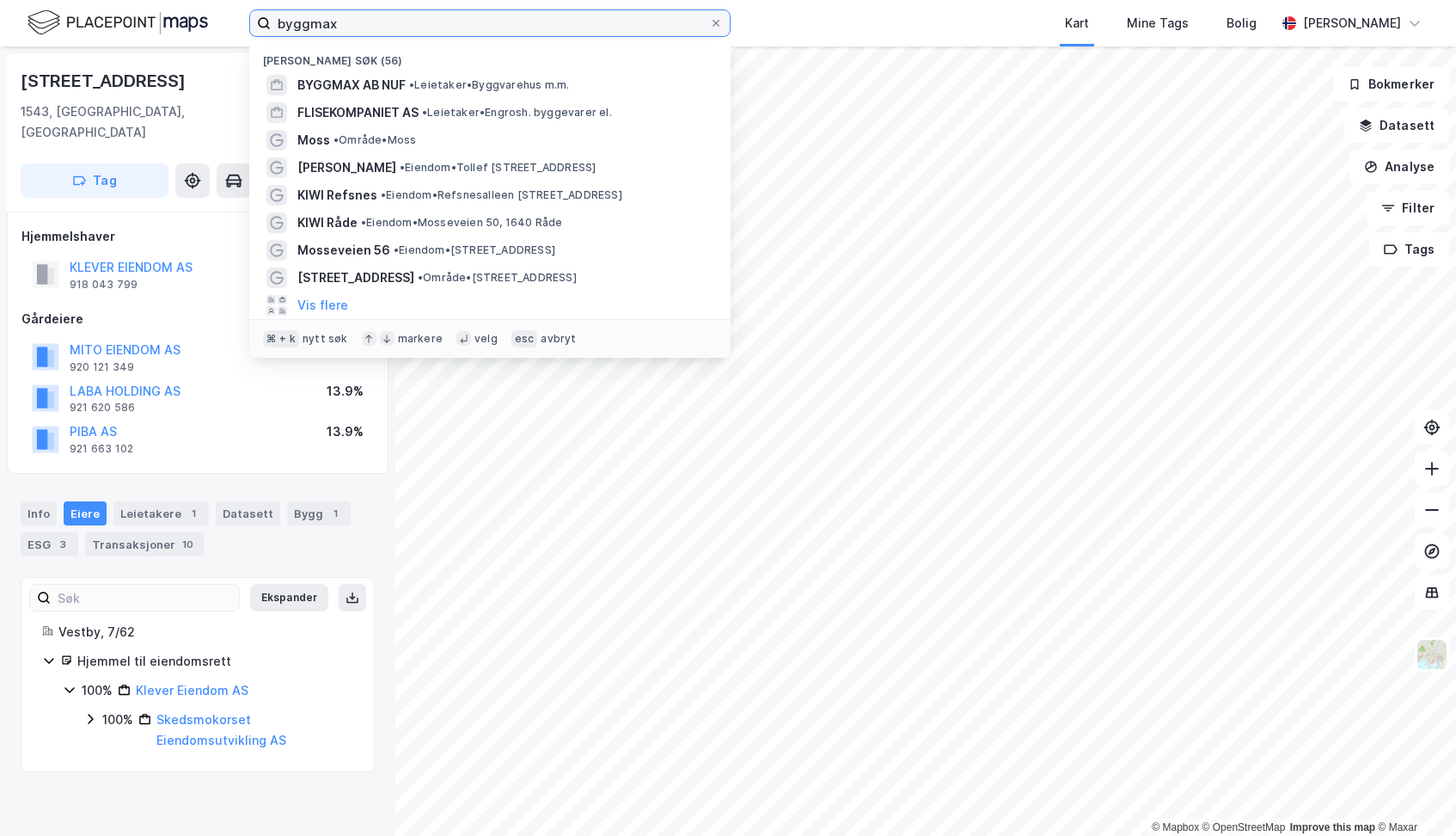
click at [422, 34] on input "byggmax" at bounding box center [489, 23] width 438 height 25
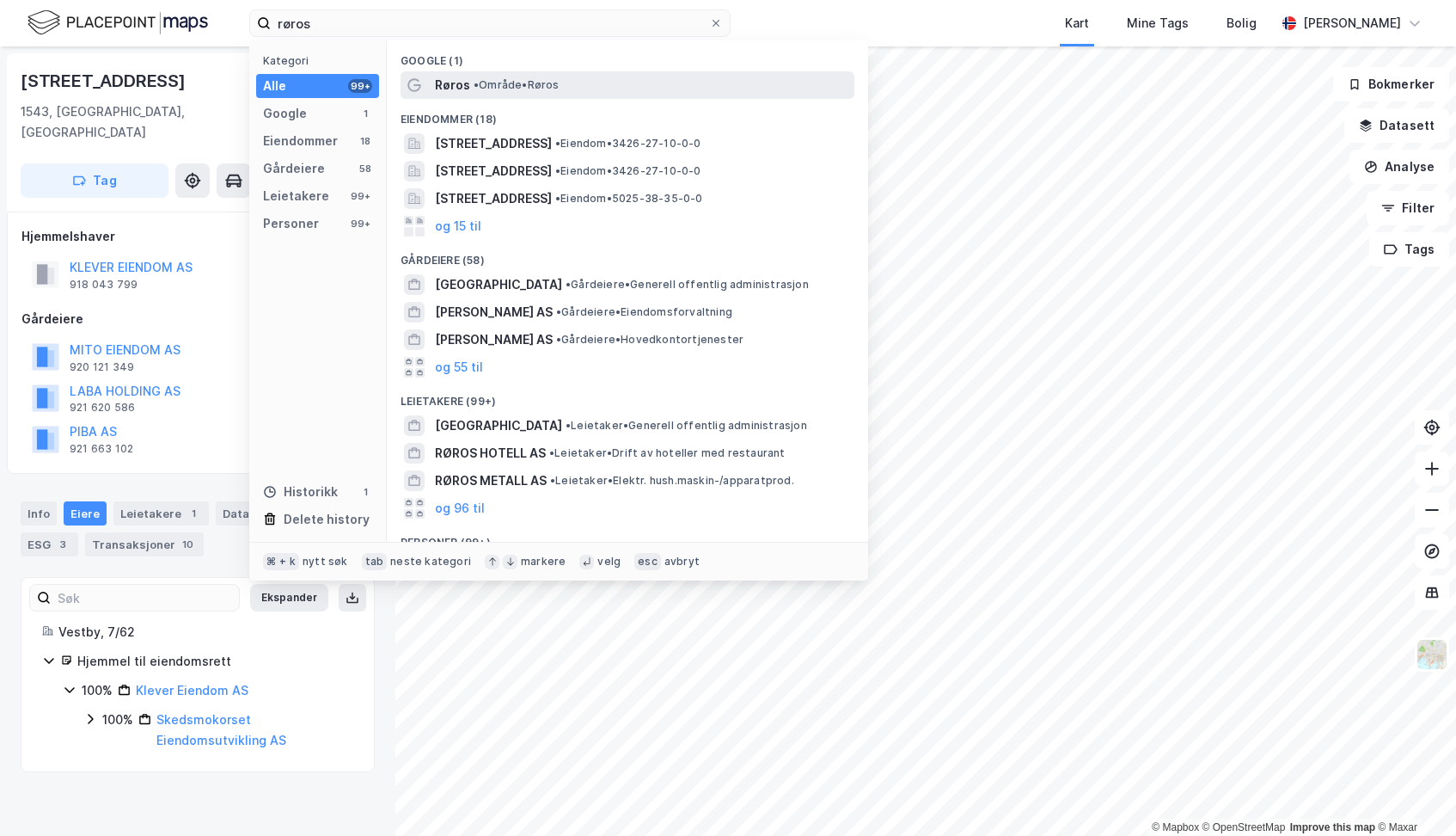
click at [467, 81] on span "Røros" at bounding box center [452, 85] width 35 height 21
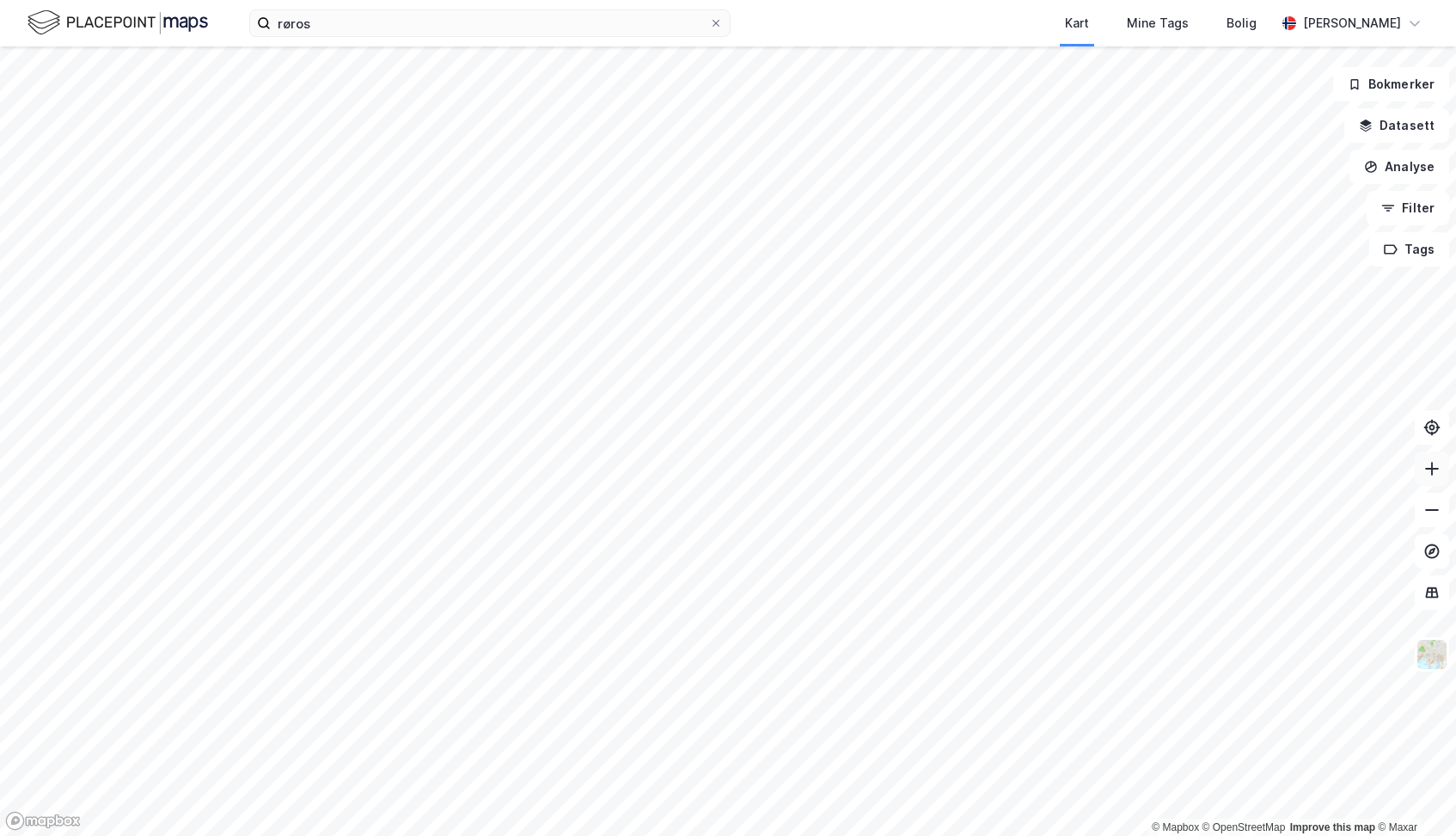
click at [1431, 476] on icon at bounding box center [1431, 469] width 17 height 17
click at [1430, 471] on icon at bounding box center [1431, 469] width 17 height 17
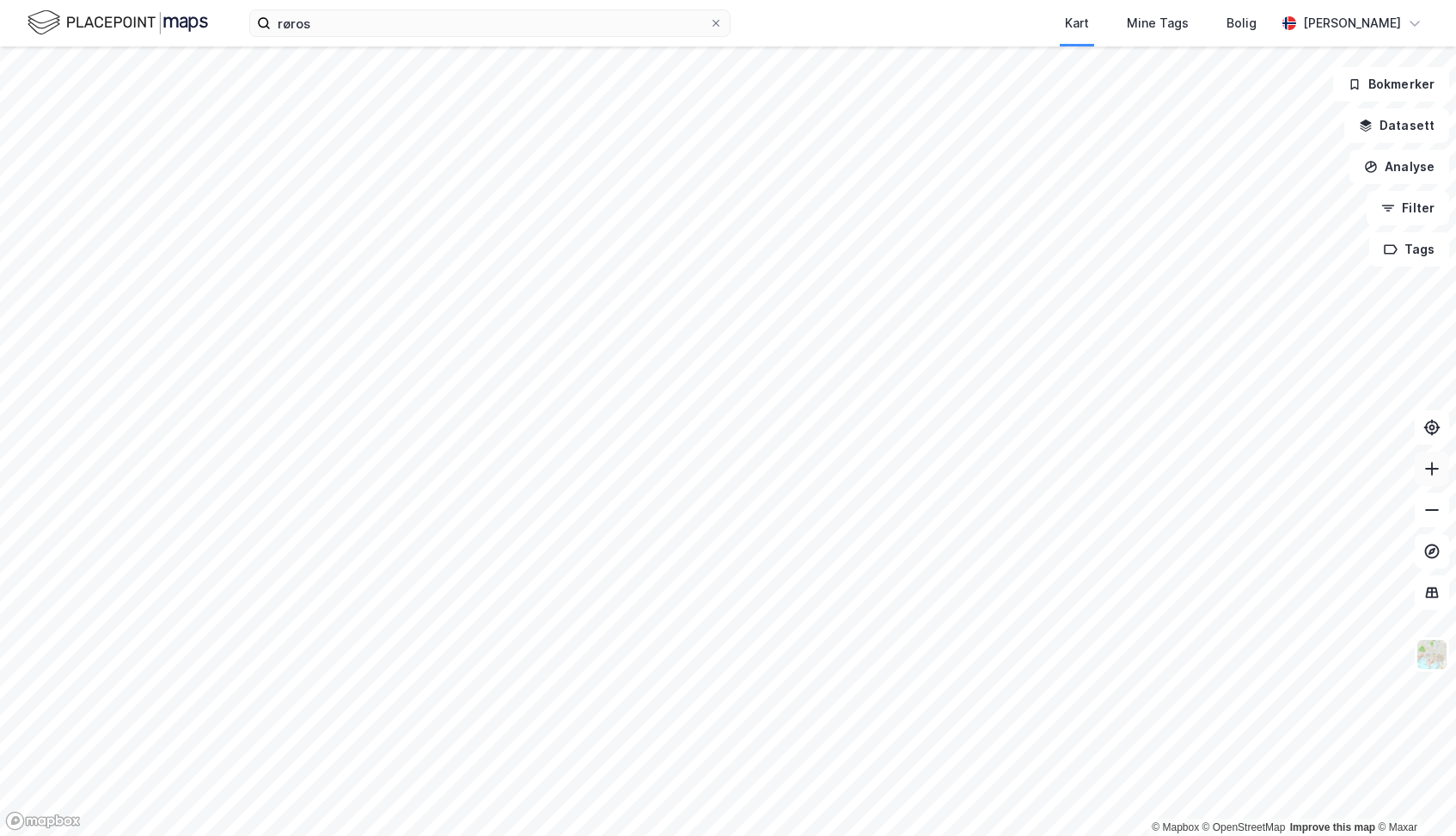
click at [1436, 471] on icon at bounding box center [1431, 469] width 17 height 17
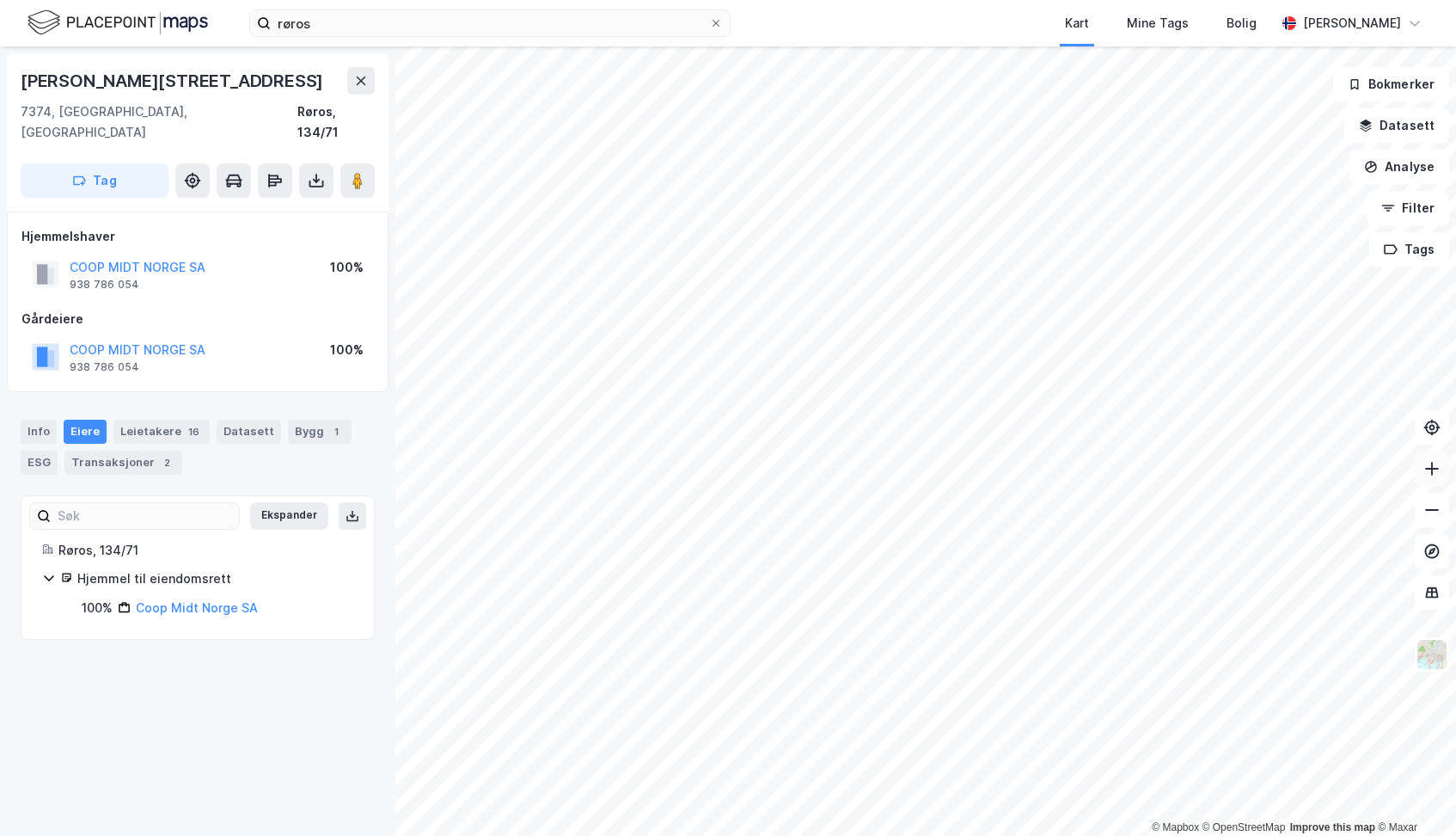
click at [1431, 478] on button at bounding box center [1431, 469] width 34 height 34
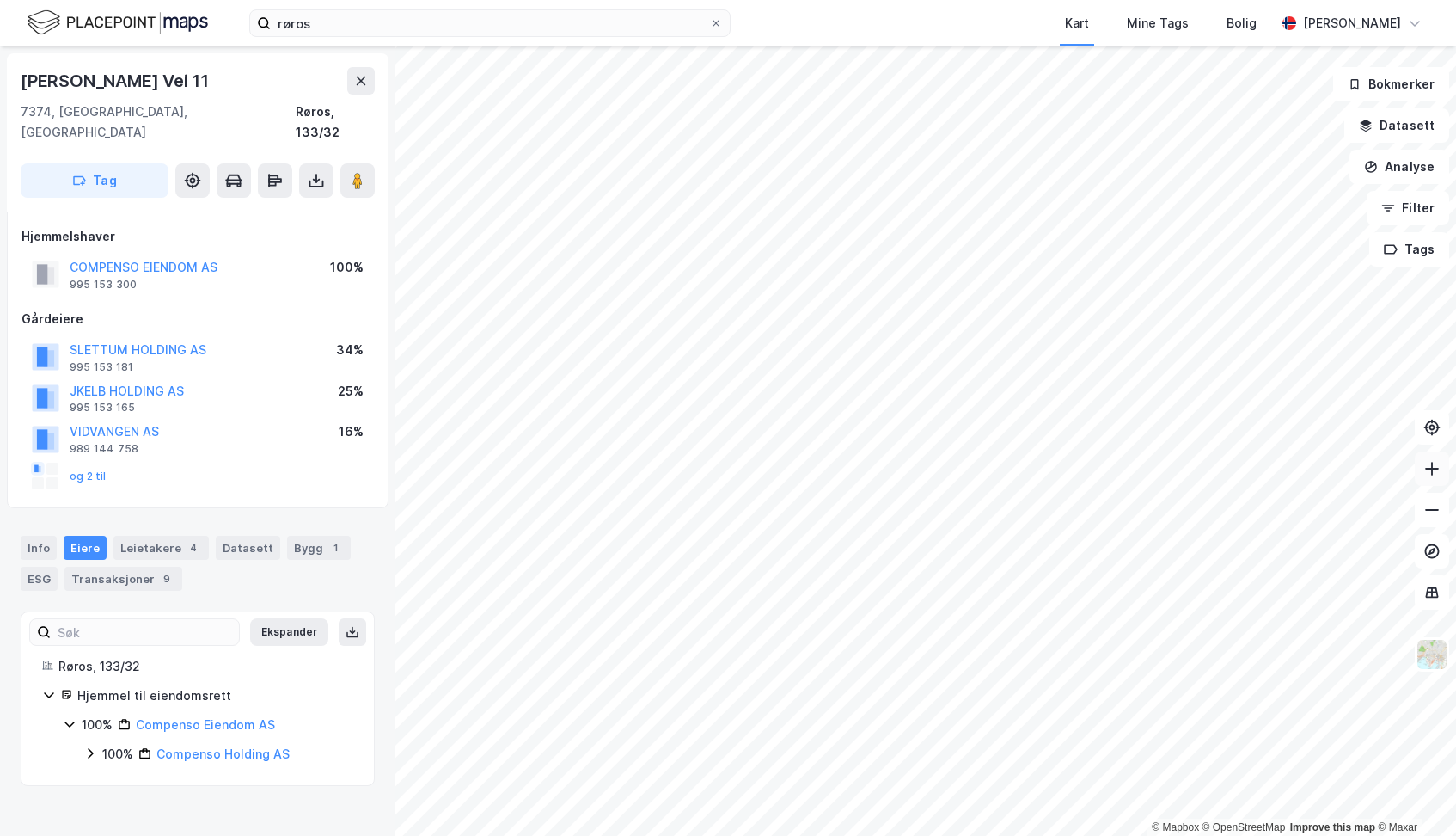
click at [1431, 477] on button at bounding box center [1431, 469] width 34 height 34
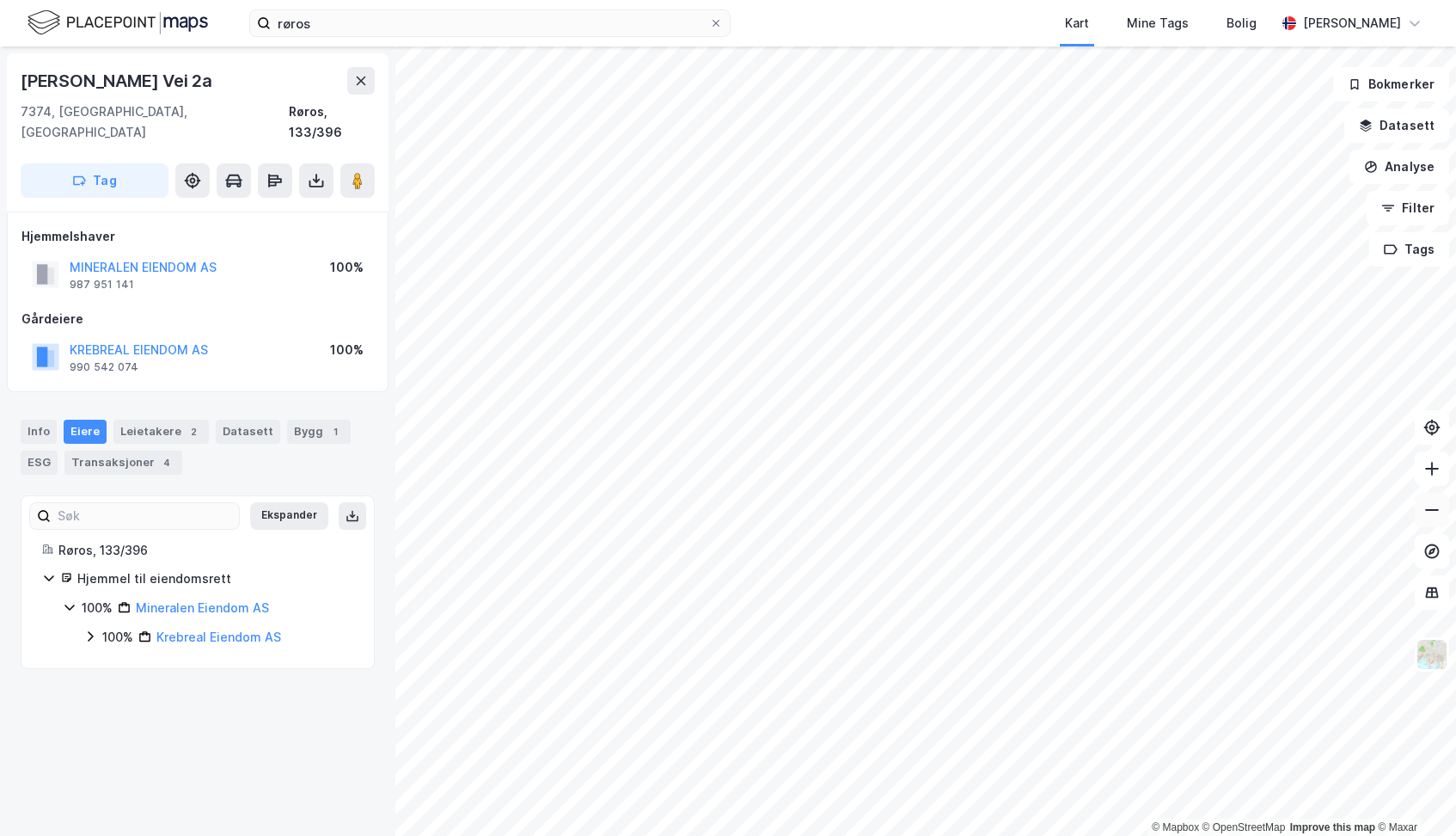
click at [1426, 508] on icon at bounding box center [1431, 510] width 17 height 17
click at [636, 835] on html "røros Kart Mine Tags Bolig [PERSON_NAME] © Mapbox © OpenStreetMap Improve this …" at bounding box center [728, 418] width 1456 height 836
click at [569, 23] on input "røros" at bounding box center [489, 23] width 438 height 25
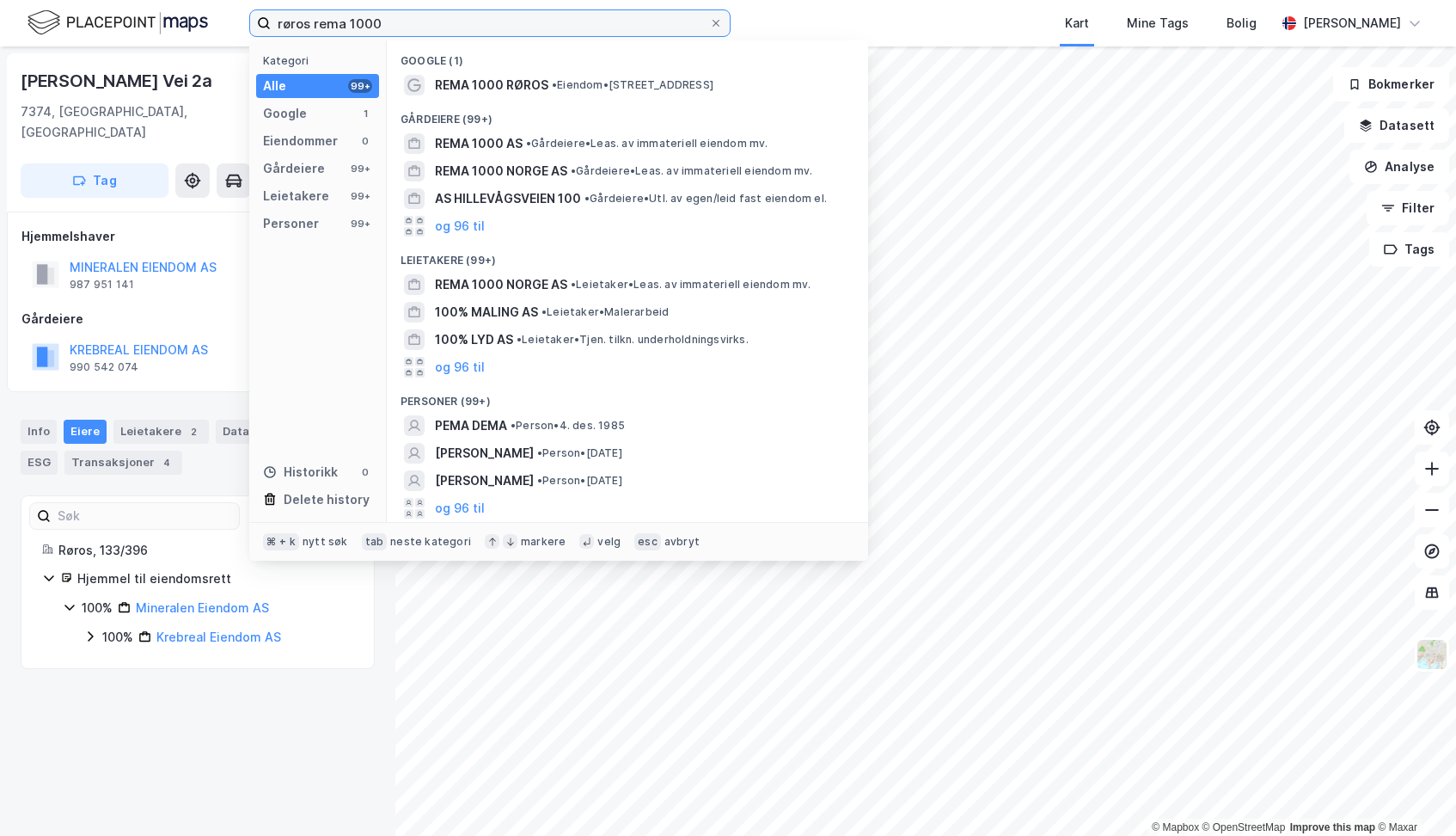
type input "røros rema 1000"
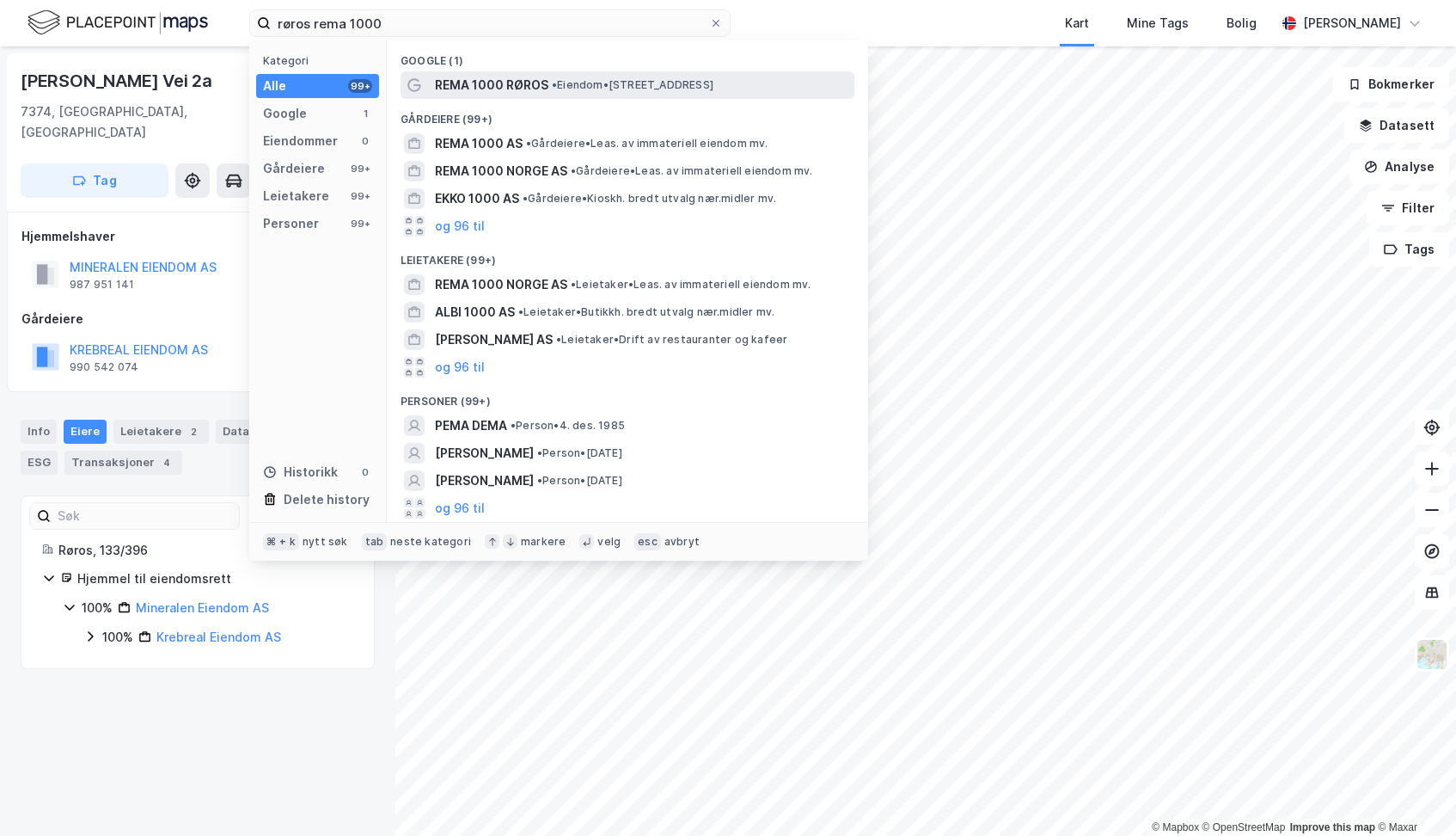
click at [531, 78] on span "REMA 1000 RØROS" at bounding box center [491, 85] width 113 height 21
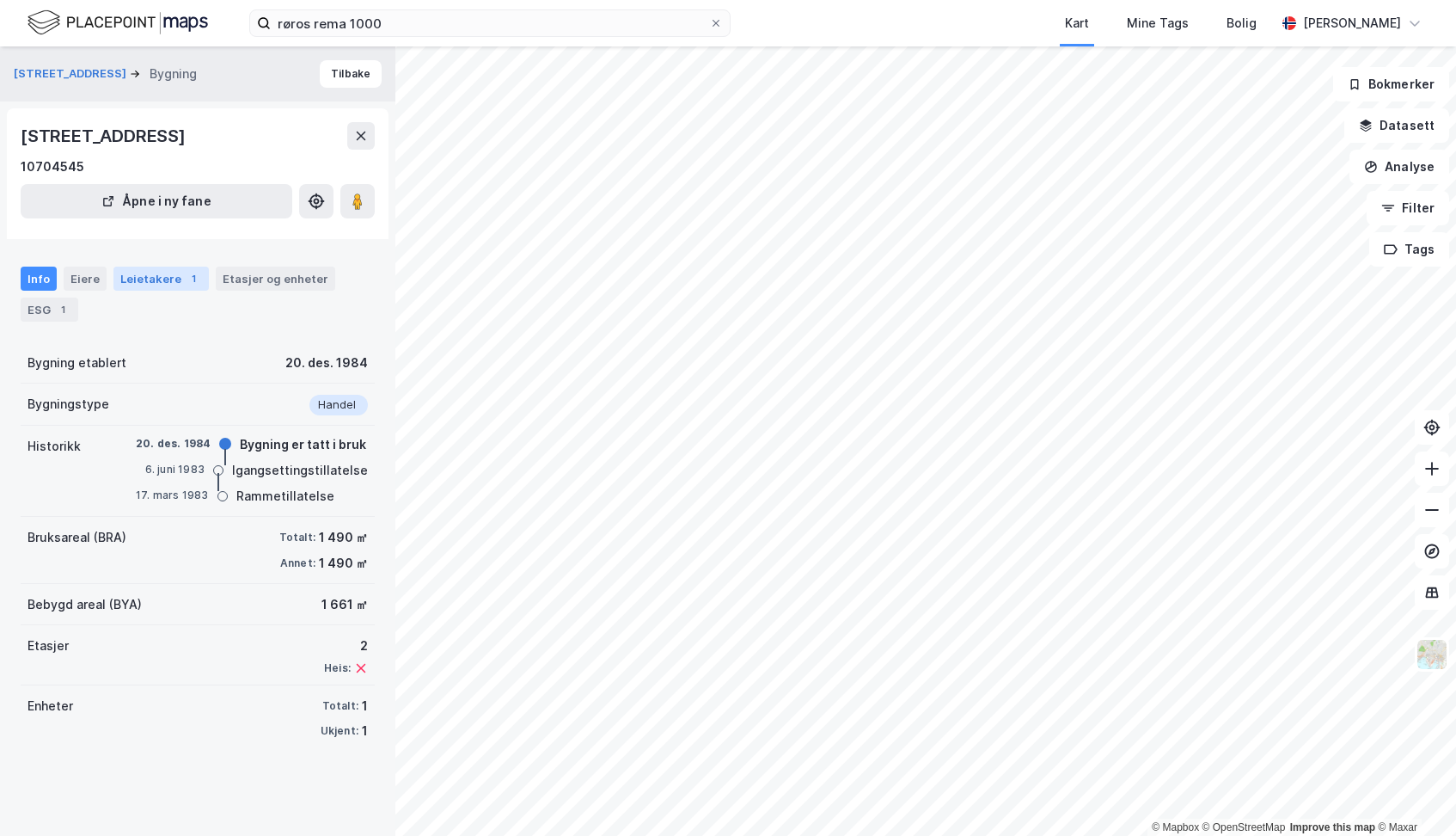
click at [160, 280] on div "Leietakere 1" at bounding box center [160, 279] width 95 height 25
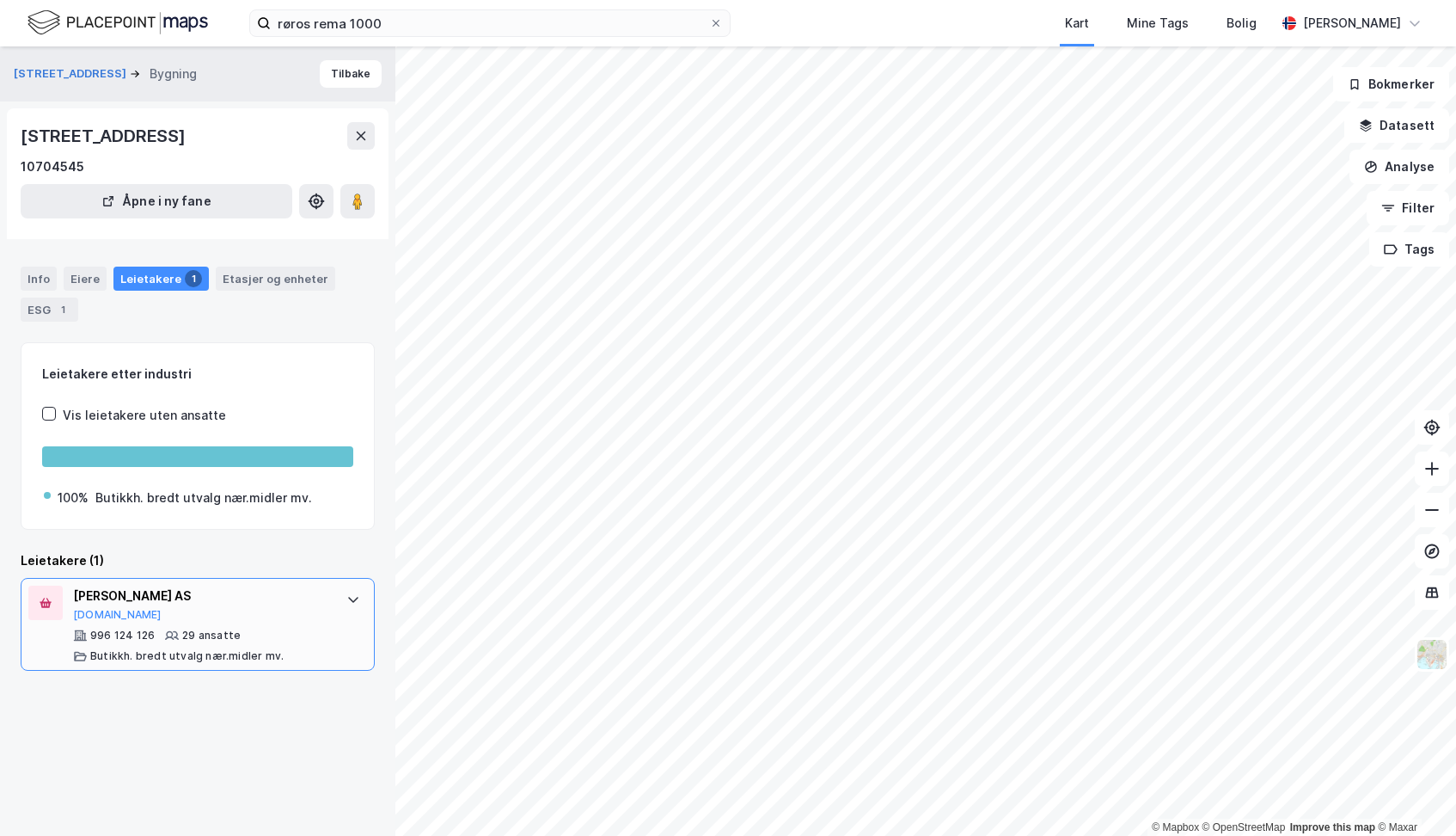
click at [153, 588] on div "[PERSON_NAME] AS" at bounding box center [201, 596] width 256 height 21
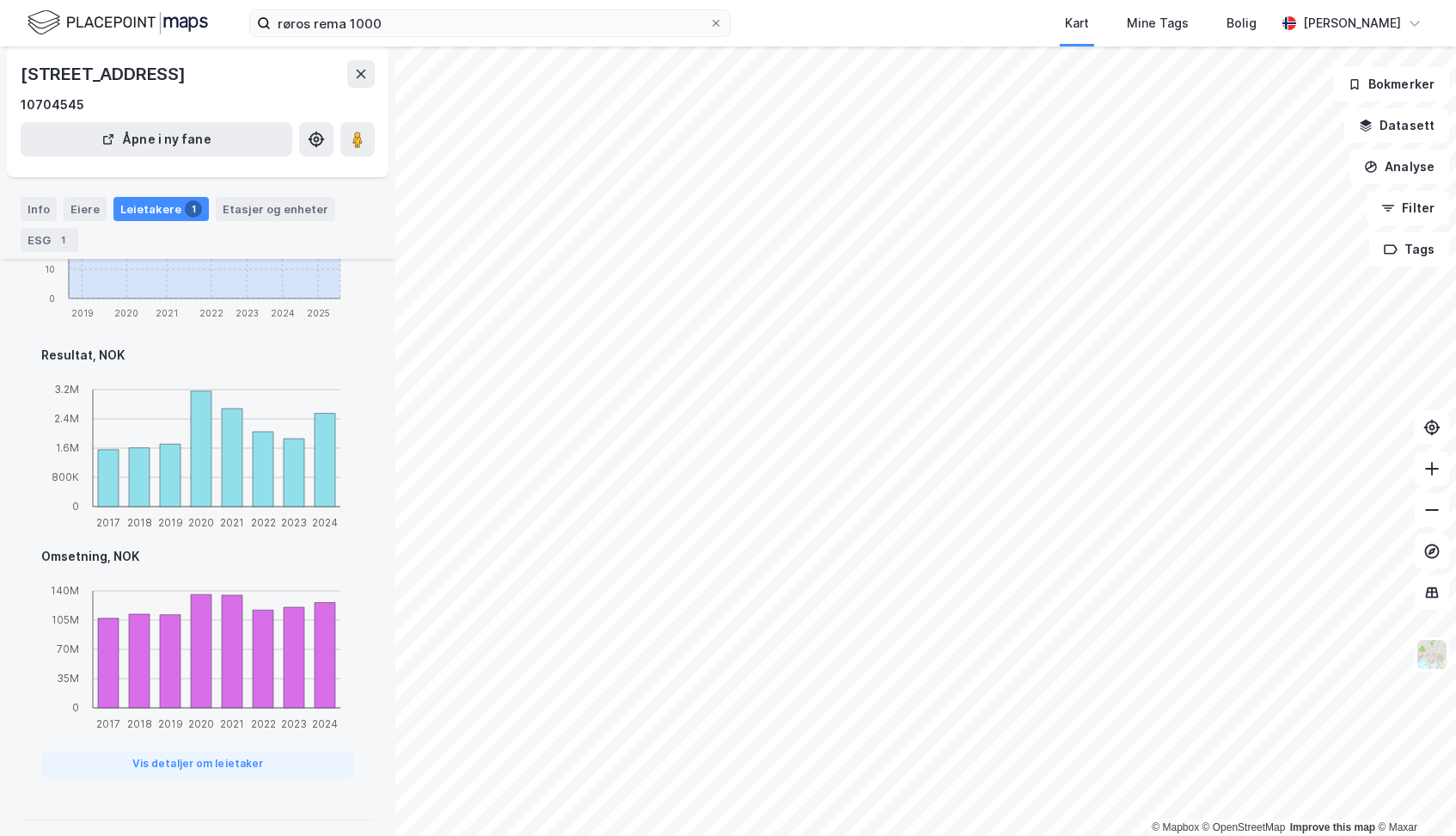
scroll to position [767, 0]
click at [80, 204] on div "Eiere" at bounding box center [85, 209] width 43 height 25
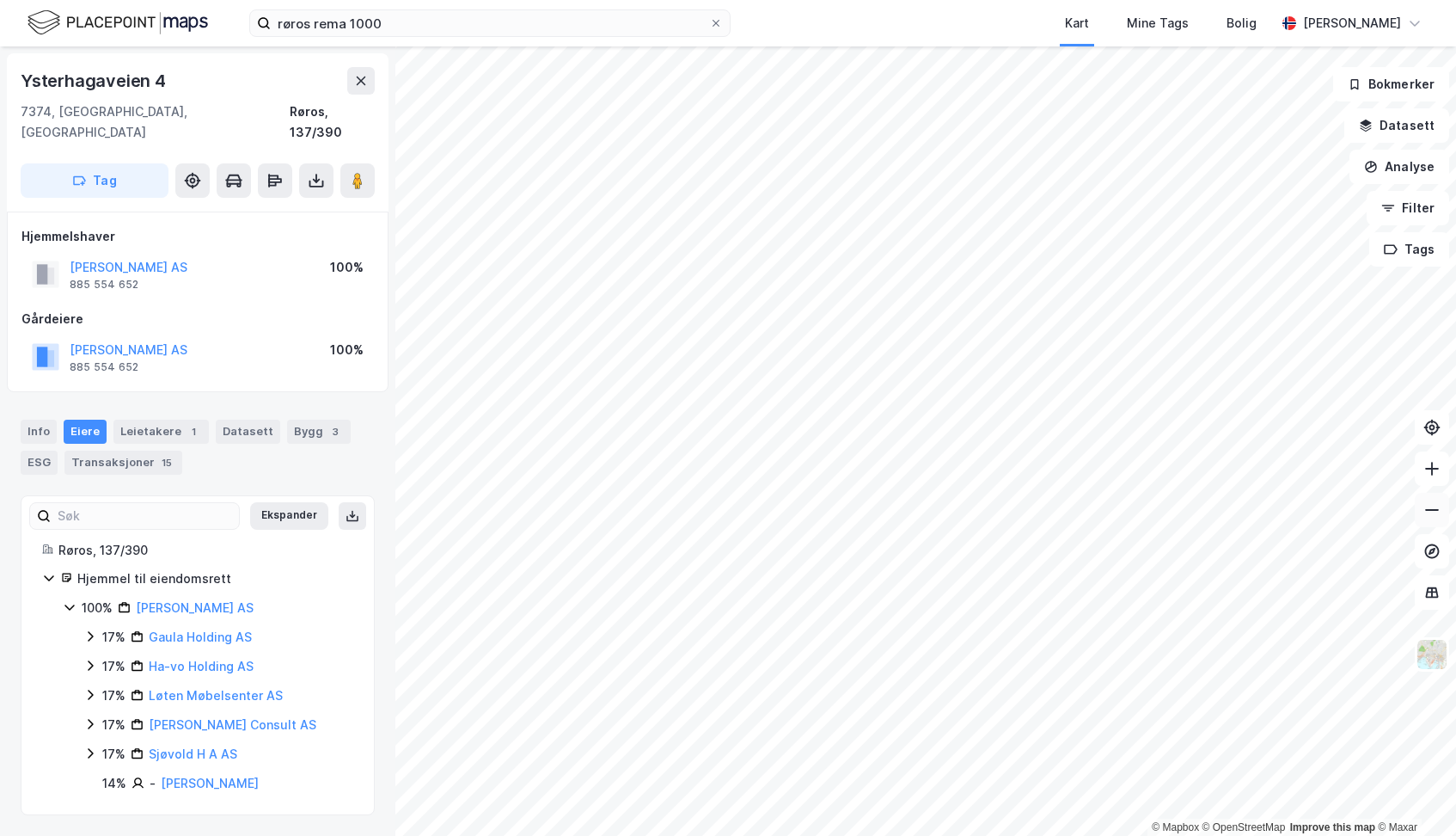
click at [1428, 506] on icon at bounding box center [1431, 510] width 17 height 17
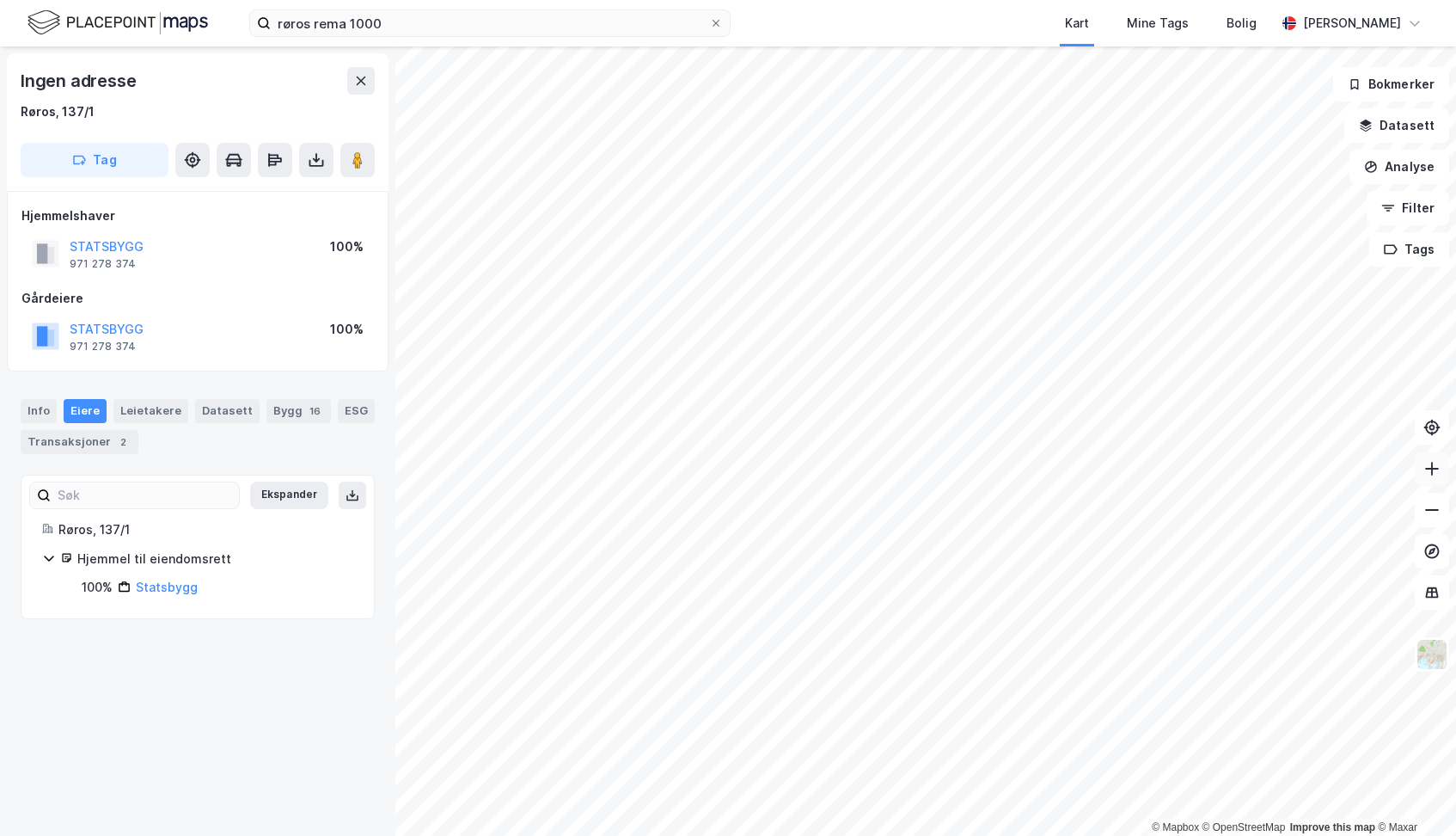
click at [1439, 466] on icon at bounding box center [1431, 469] width 17 height 17
